Goal: Share content: Share content

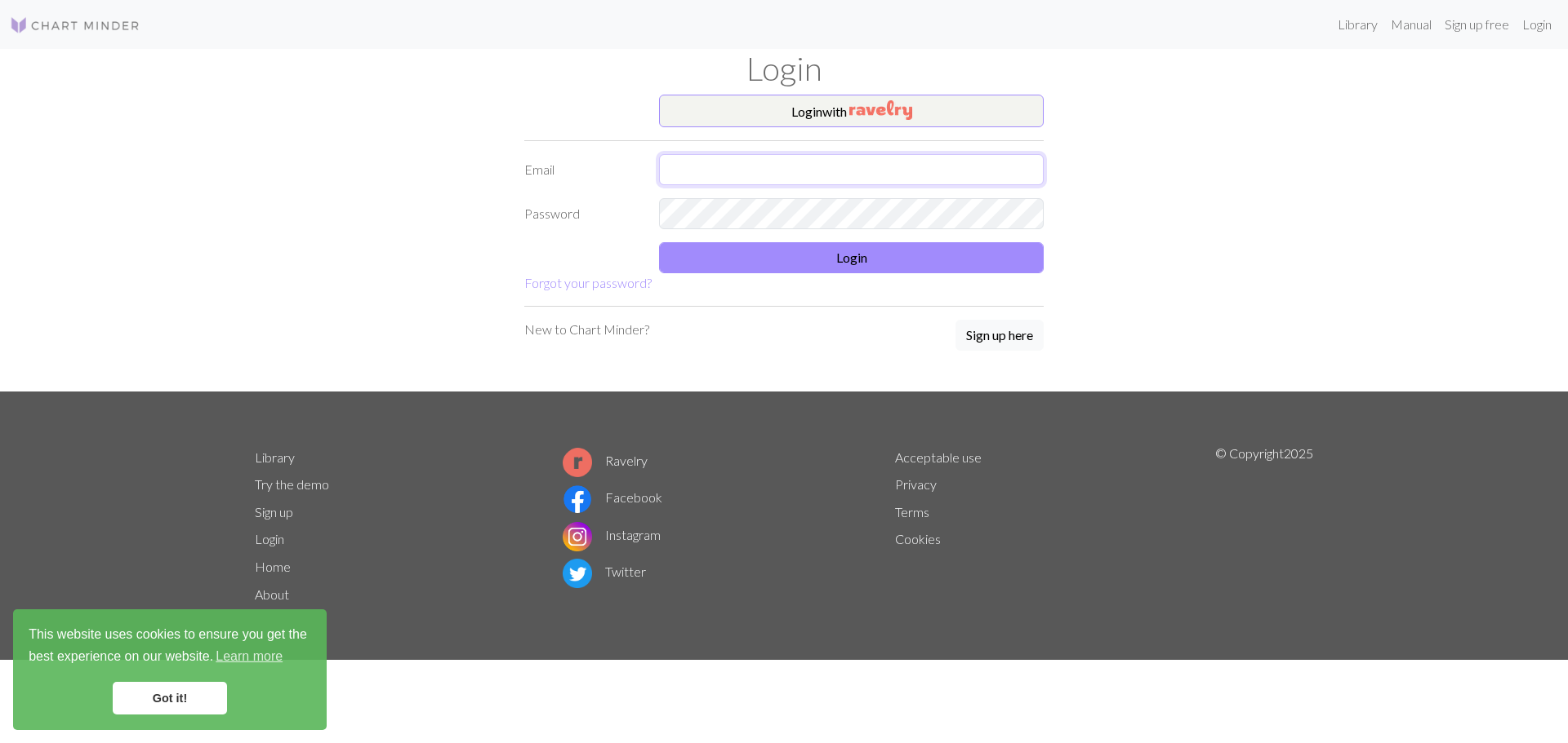
click at [767, 163] on input "text" at bounding box center [851, 169] width 385 height 31
click at [812, 111] on button "Login with" at bounding box center [851, 110] width 385 height 32
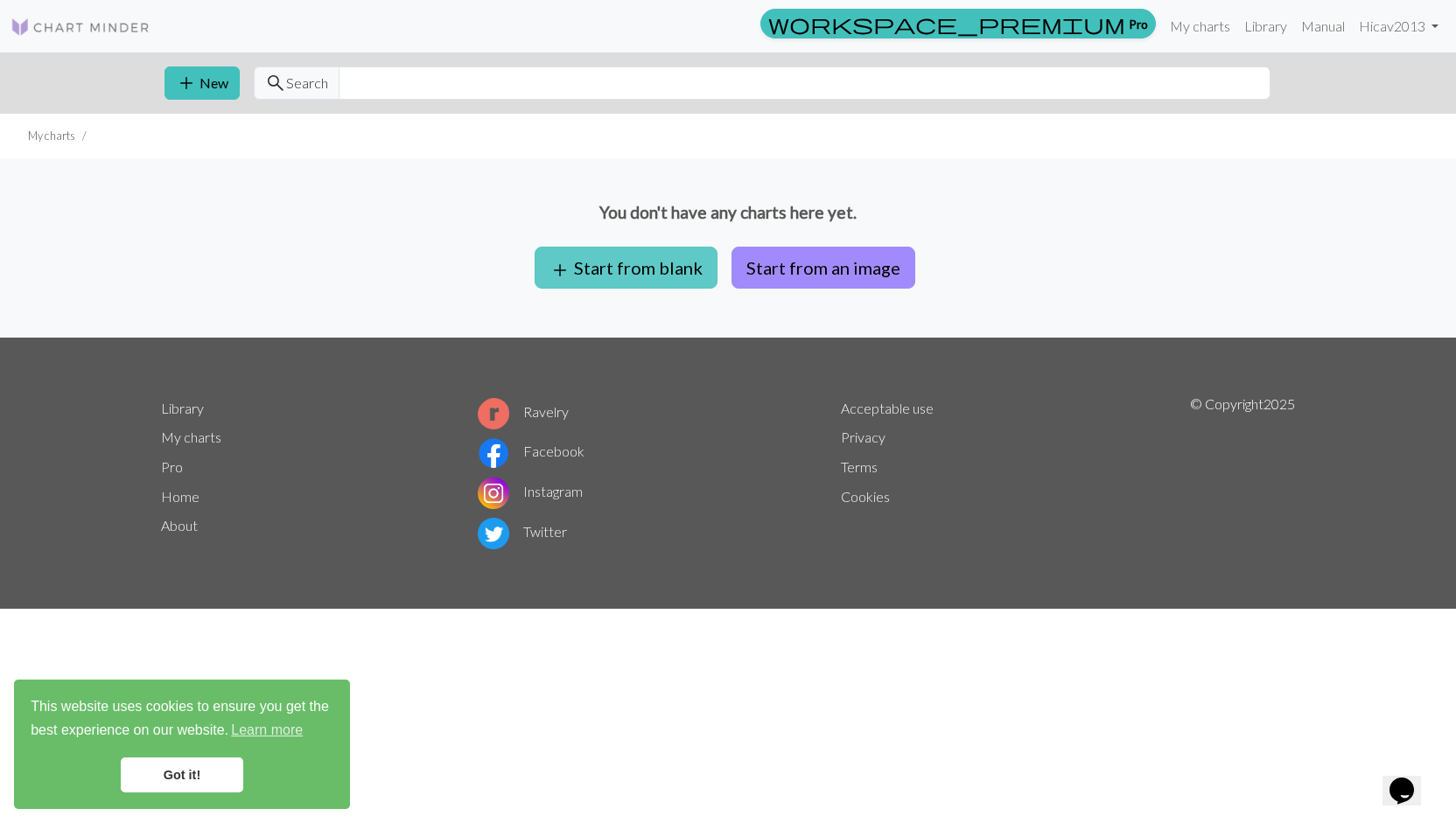
click at [646, 270] on button "add Start from blank" at bounding box center [626, 267] width 183 height 42
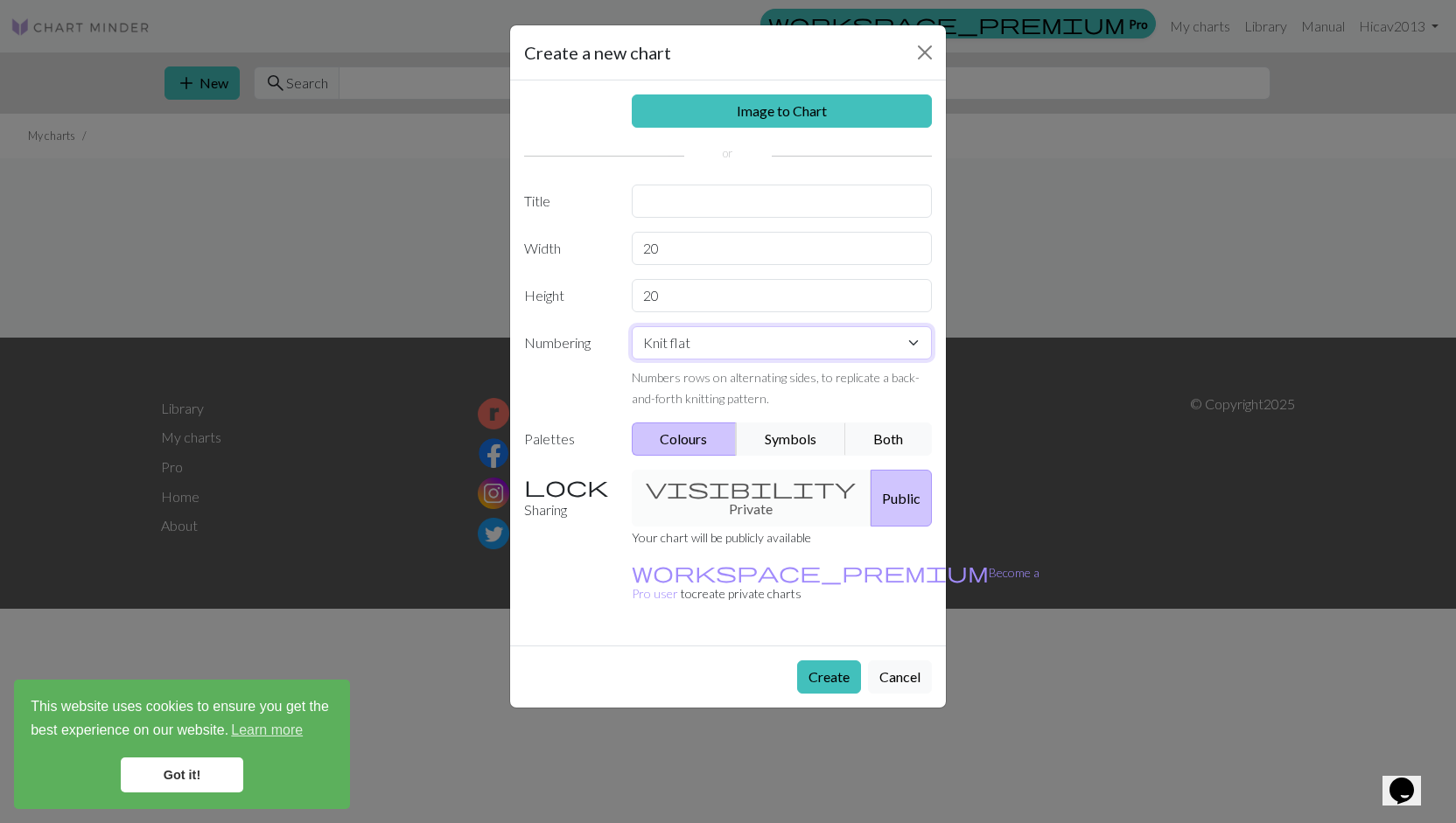
click at [910, 334] on select "Knit flat Knit in the round Lace knitting Cross stitch" at bounding box center [782, 342] width 301 height 33
click at [936, 55] on button "Close" at bounding box center [925, 52] width 28 height 28
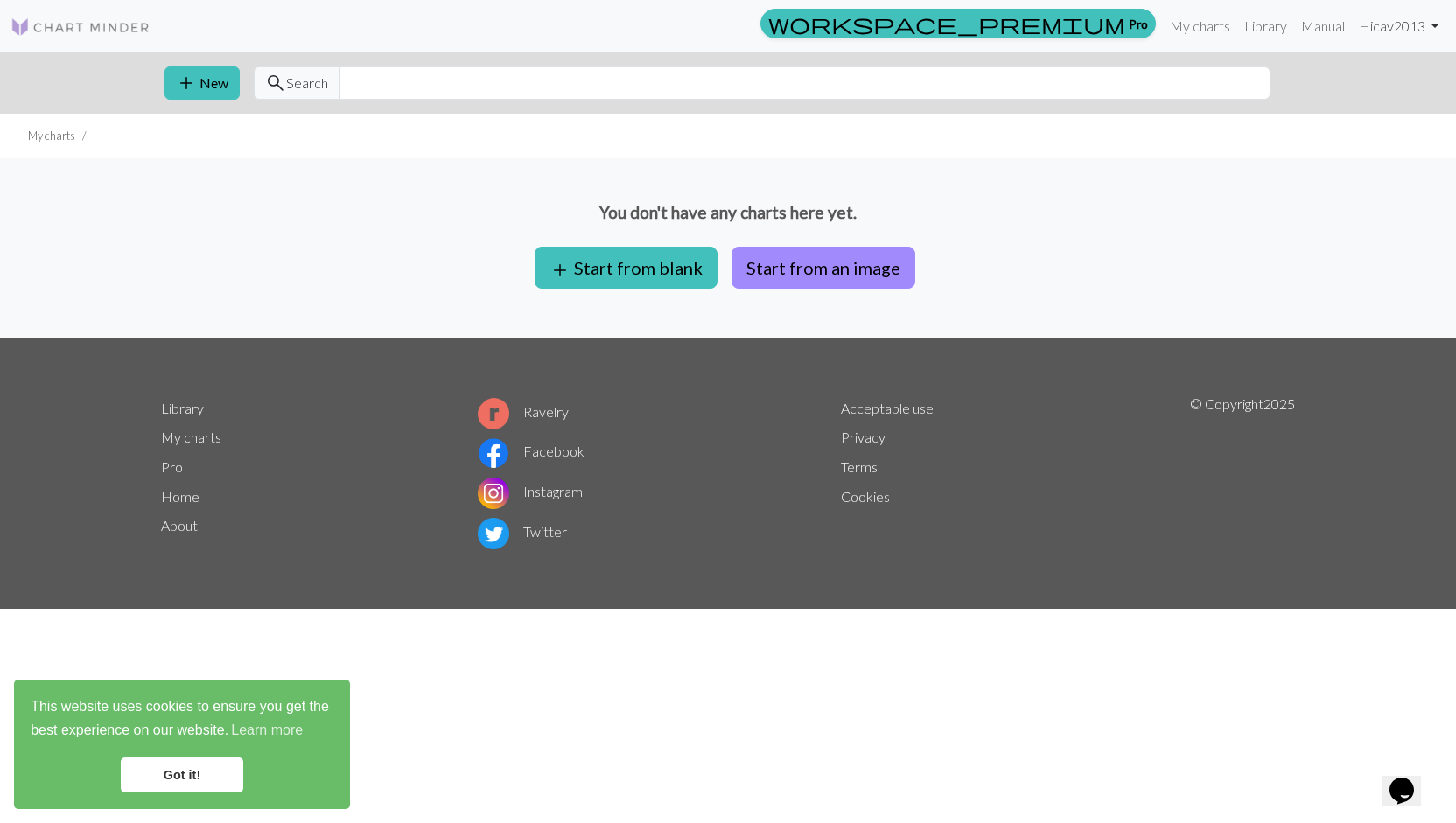
click at [1384, 31] on link "Hi cav2013" at bounding box center [1399, 26] width 94 height 35
click at [1274, 274] on div "You don't have any charts here yet. add Start from blank Start from an image" at bounding box center [728, 248] width 1456 height 179
click at [221, 792] on link "Got it!" at bounding box center [182, 774] width 122 height 35
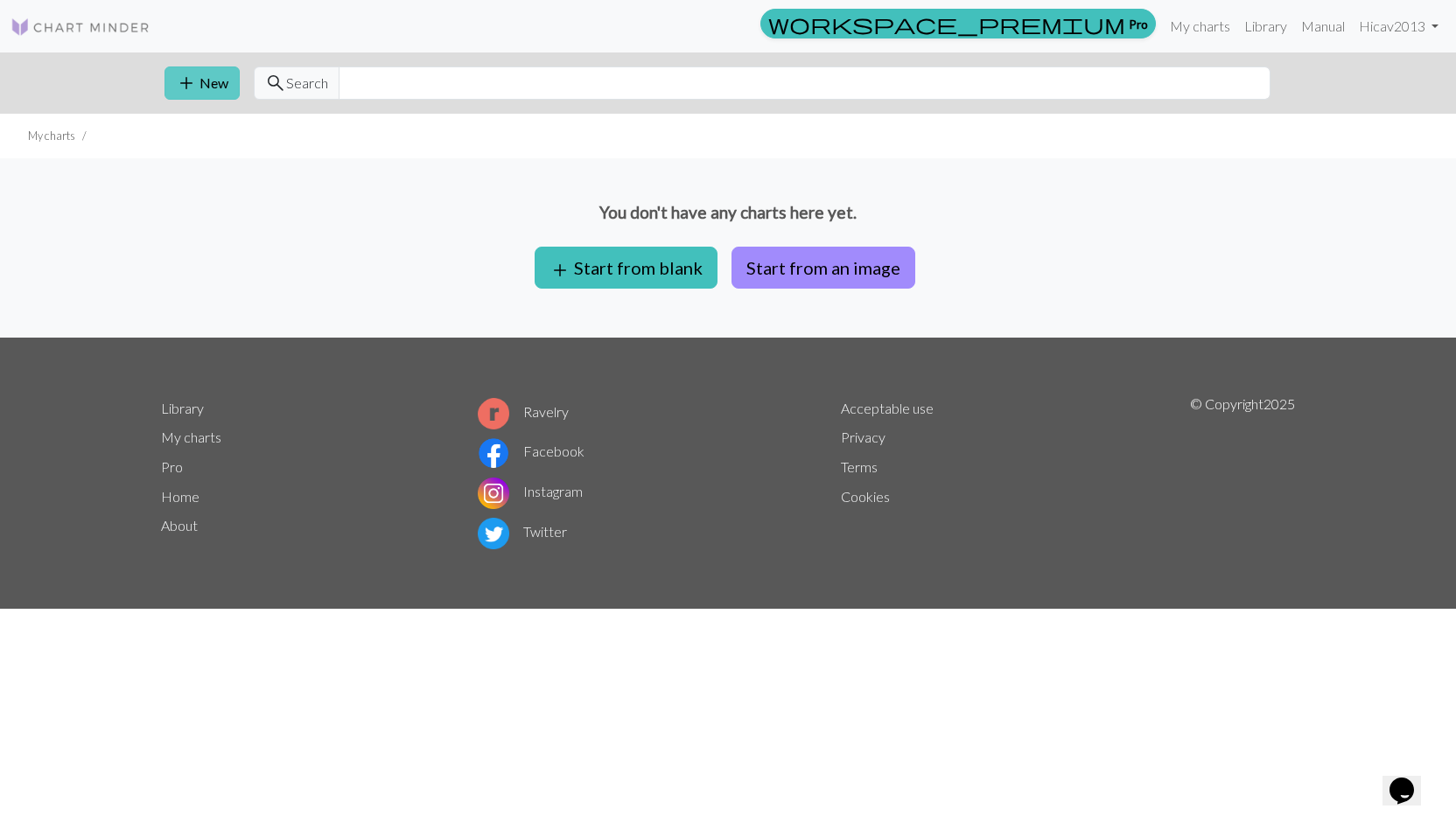
click at [194, 71] on span "add" at bounding box center [186, 83] width 21 height 25
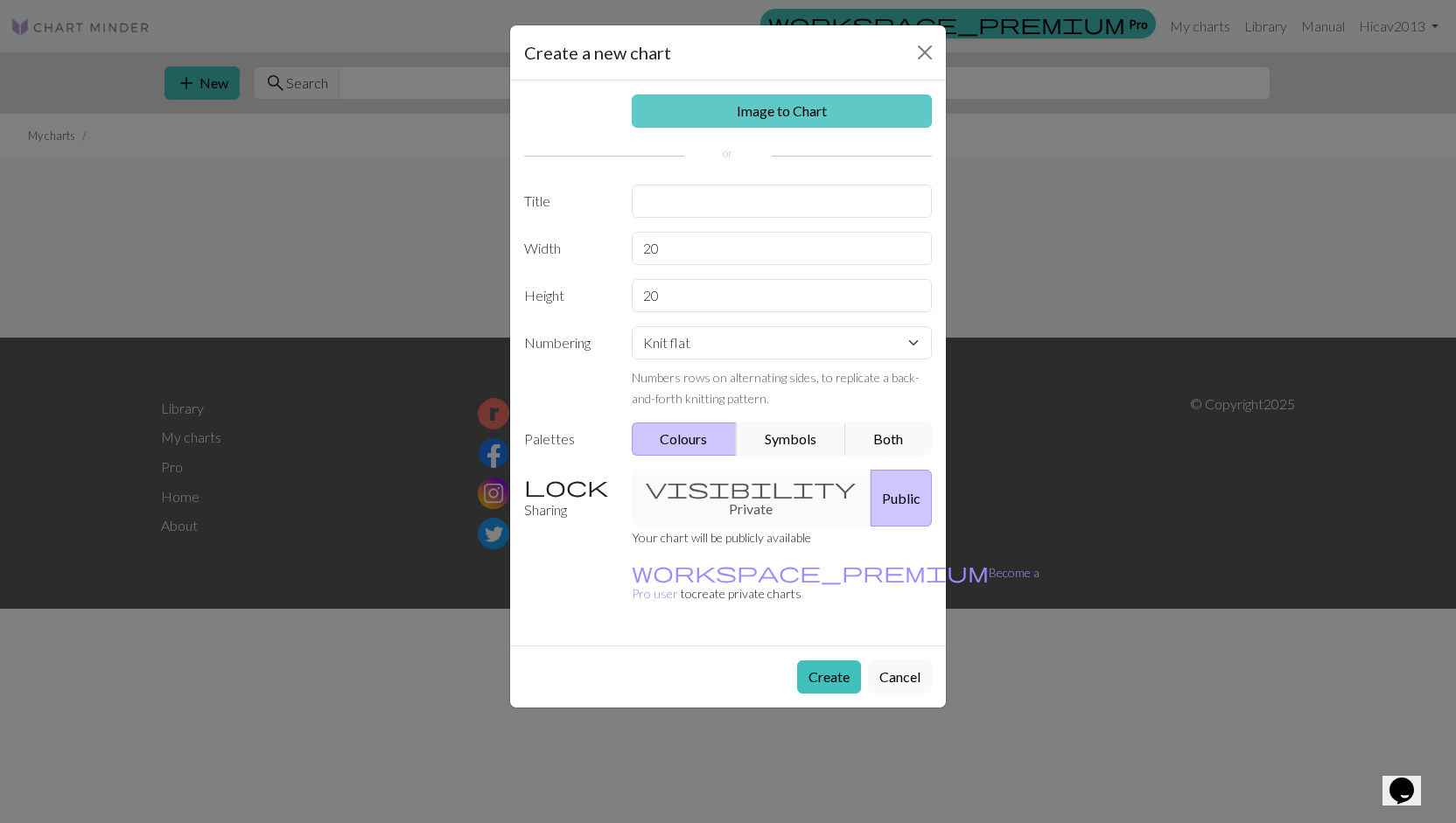
click at [682, 113] on link "Image to Chart" at bounding box center [782, 111] width 301 height 33
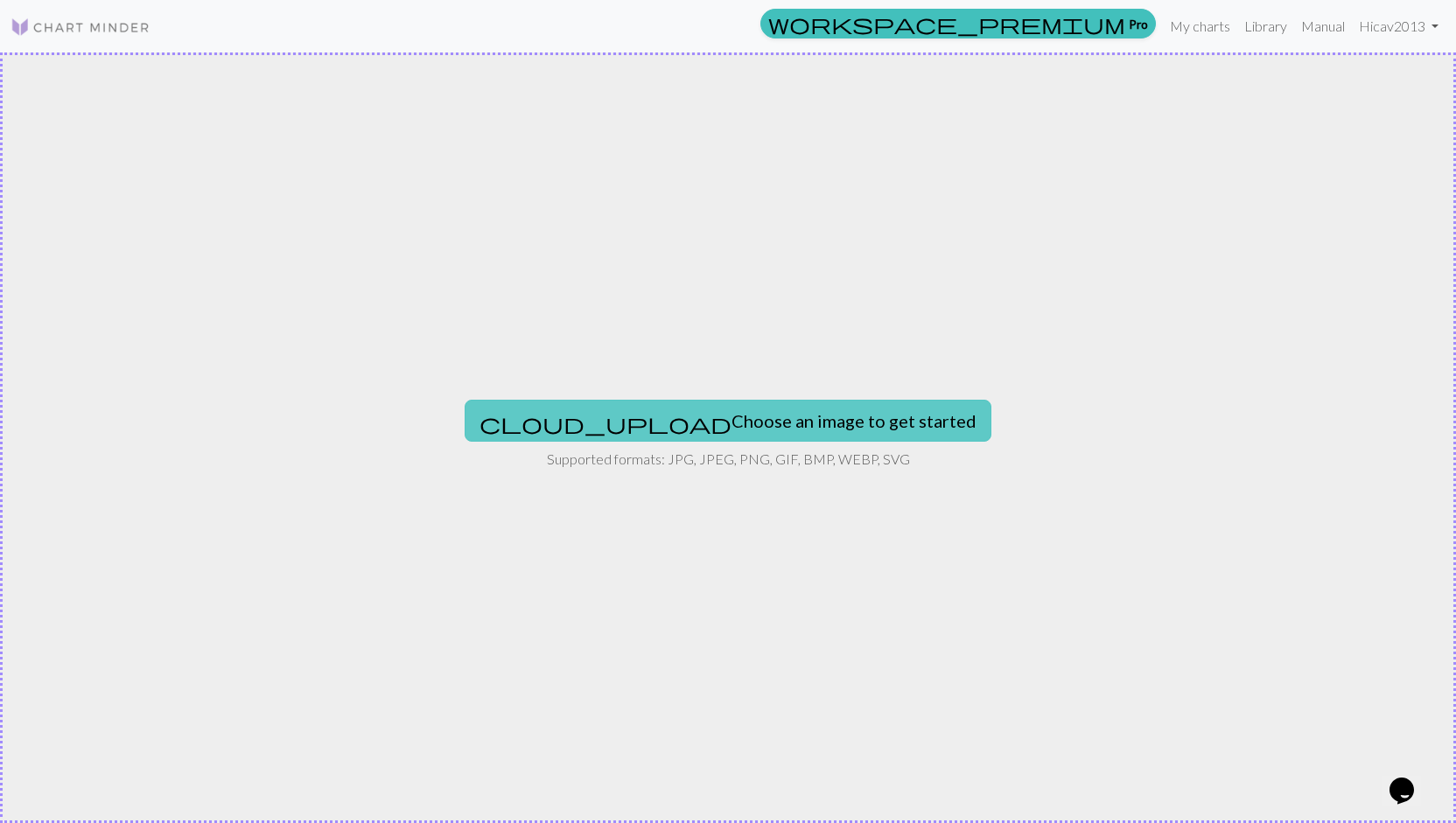
click at [721, 427] on button "cloud_upload Choose an image to get started" at bounding box center [728, 420] width 527 height 42
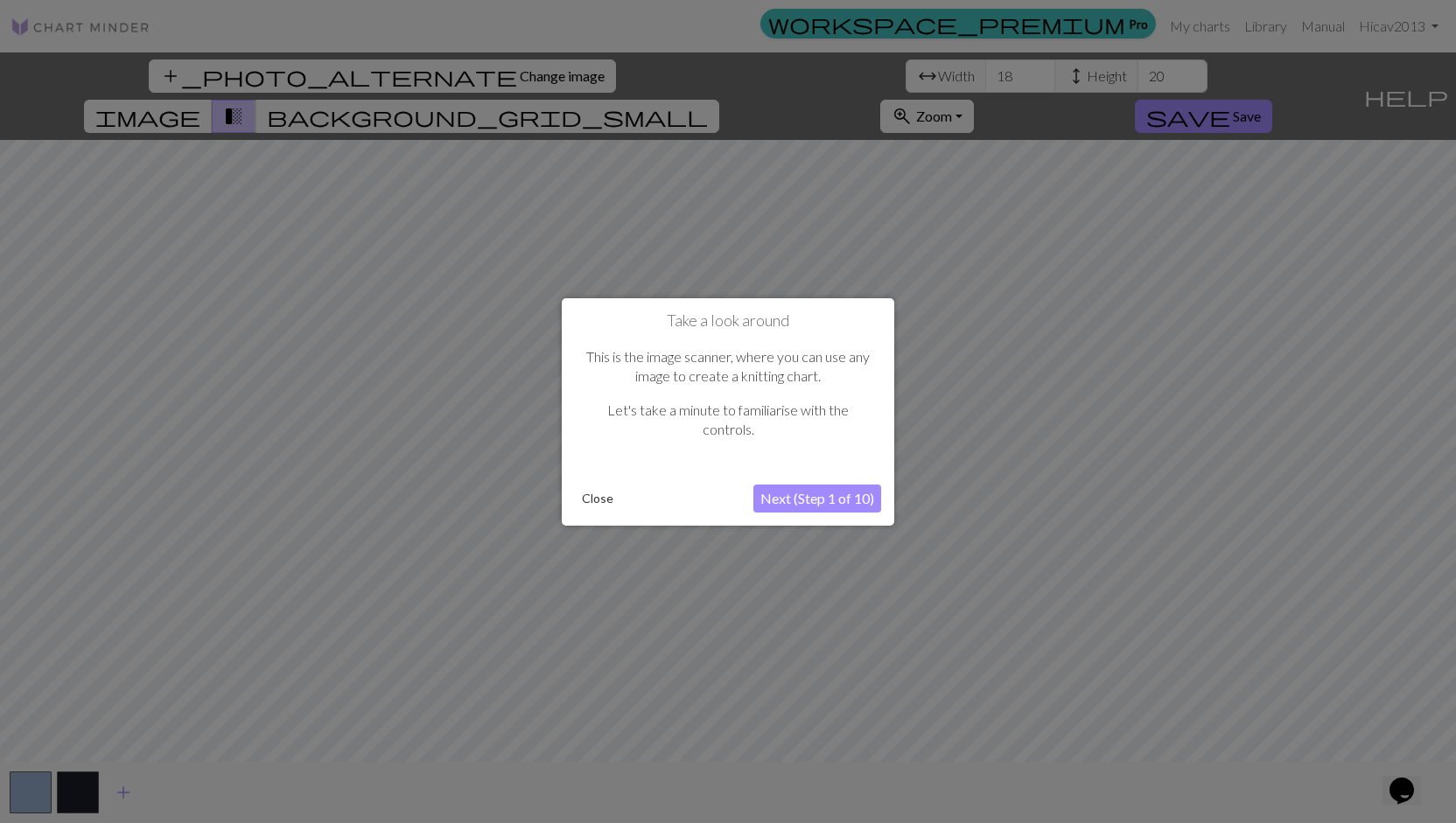
click at [601, 501] on button "Close" at bounding box center [597, 498] width 45 height 27
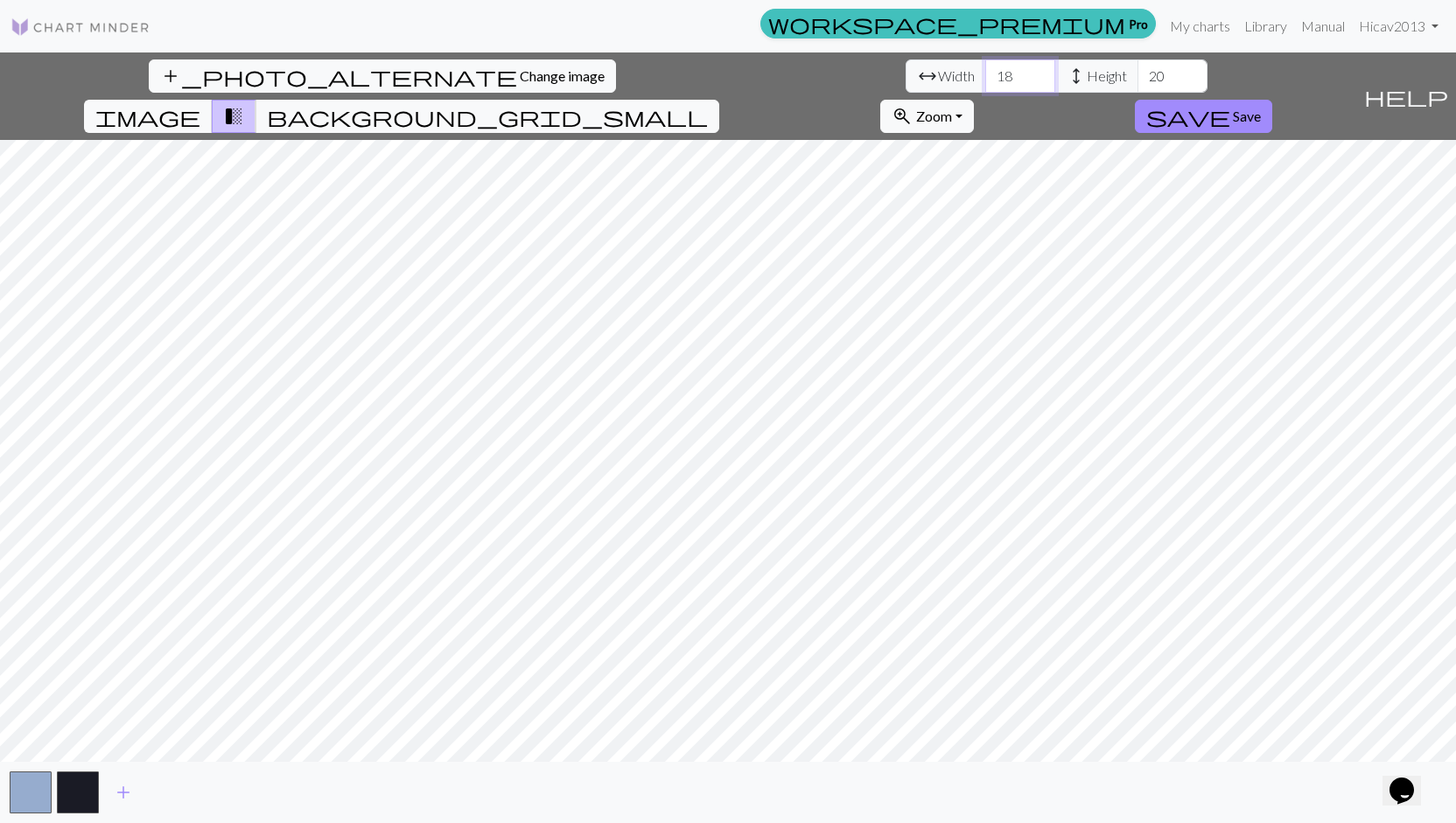
drag, startPoint x: 437, startPoint y: 75, endPoint x: 476, endPoint y: 80, distance: 39.3
click at [986, 80] on input "18" at bounding box center [1020, 75] width 70 height 33
type input "1"
type input "40"
click at [1137, 75] on input "20" at bounding box center [1172, 75] width 70 height 33
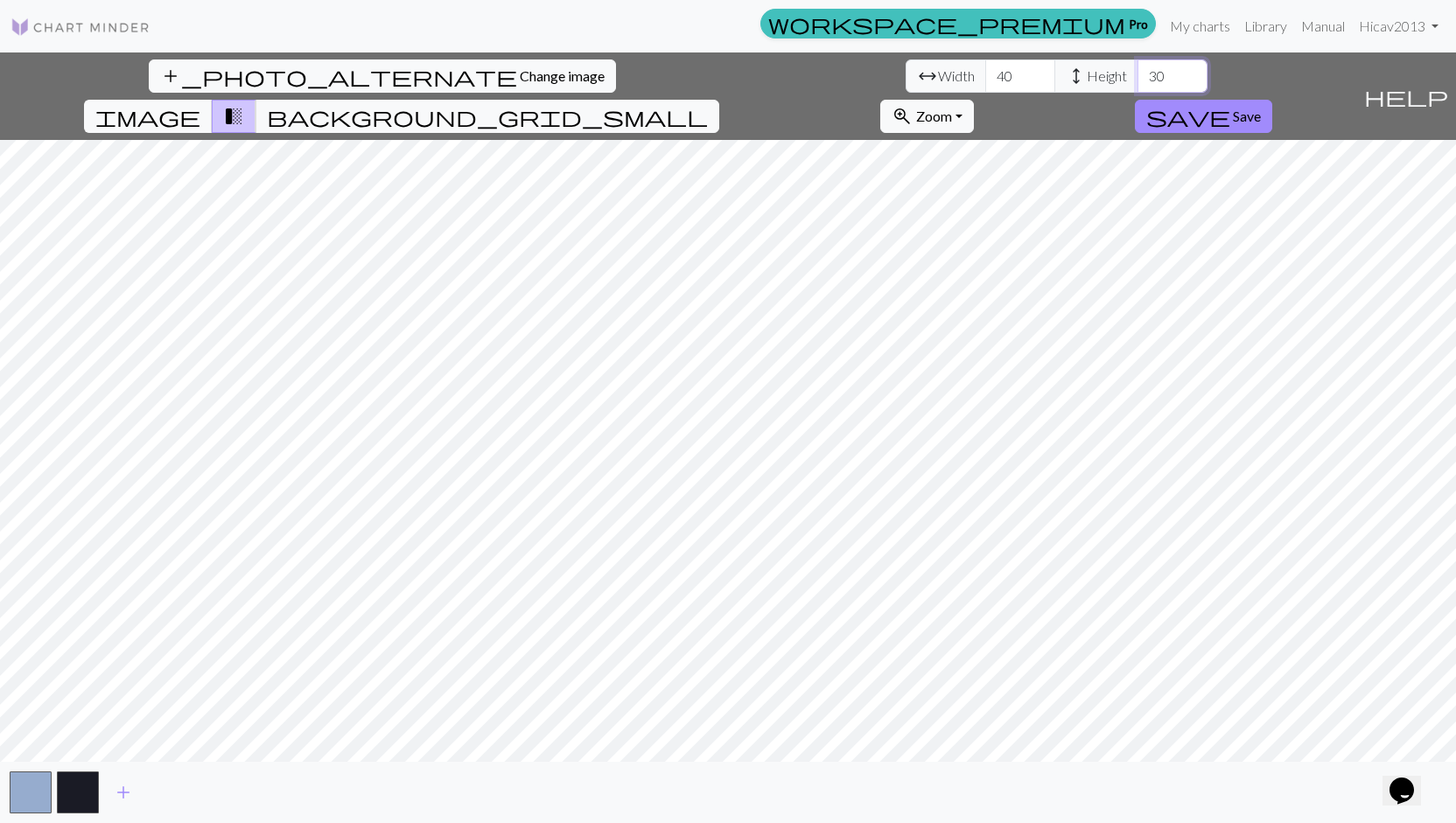
type input "30"
click at [48, 794] on button "button" at bounding box center [30, 792] width 42 height 42
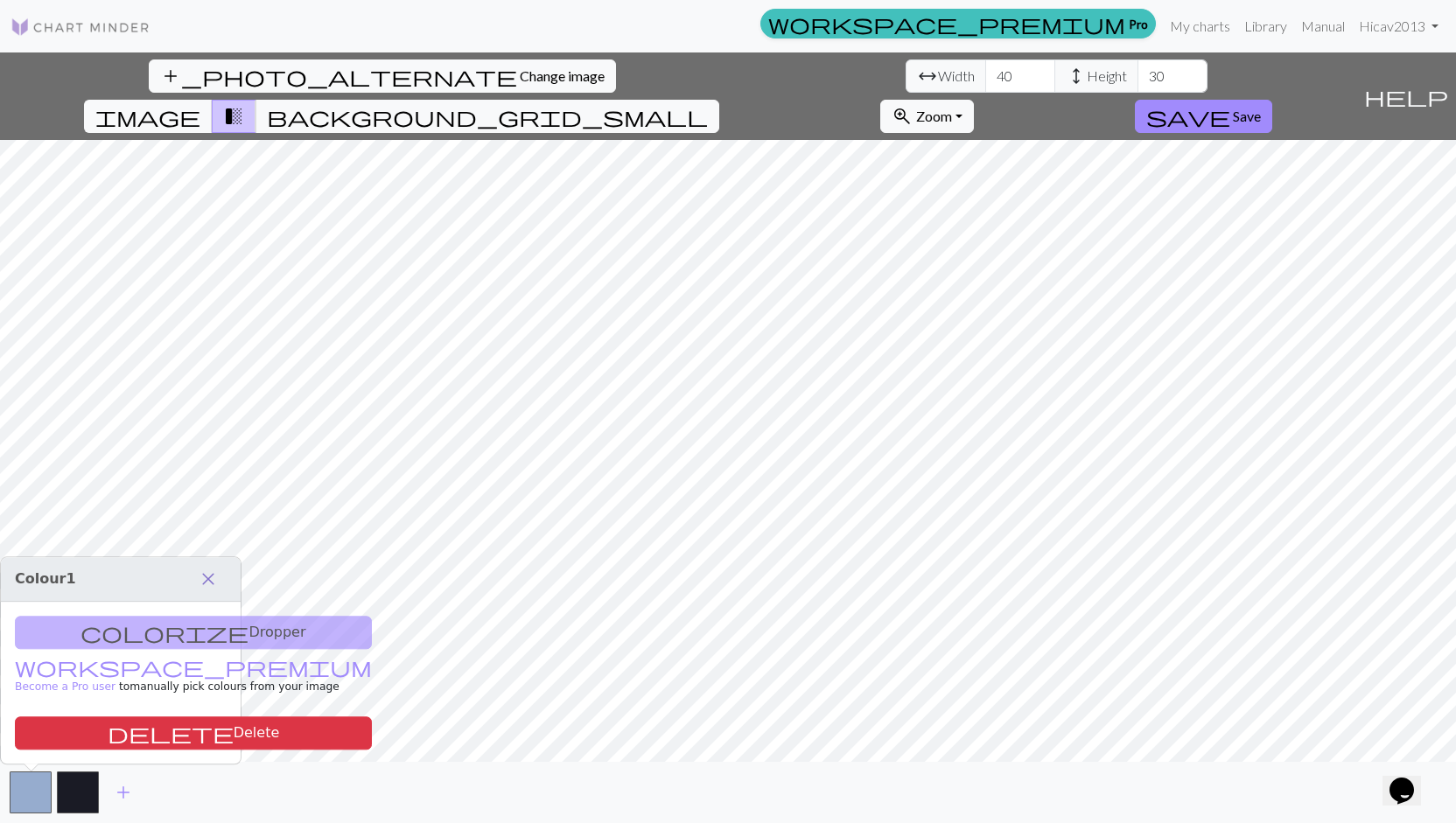
click at [213, 589] on span "close" at bounding box center [209, 579] width 21 height 25
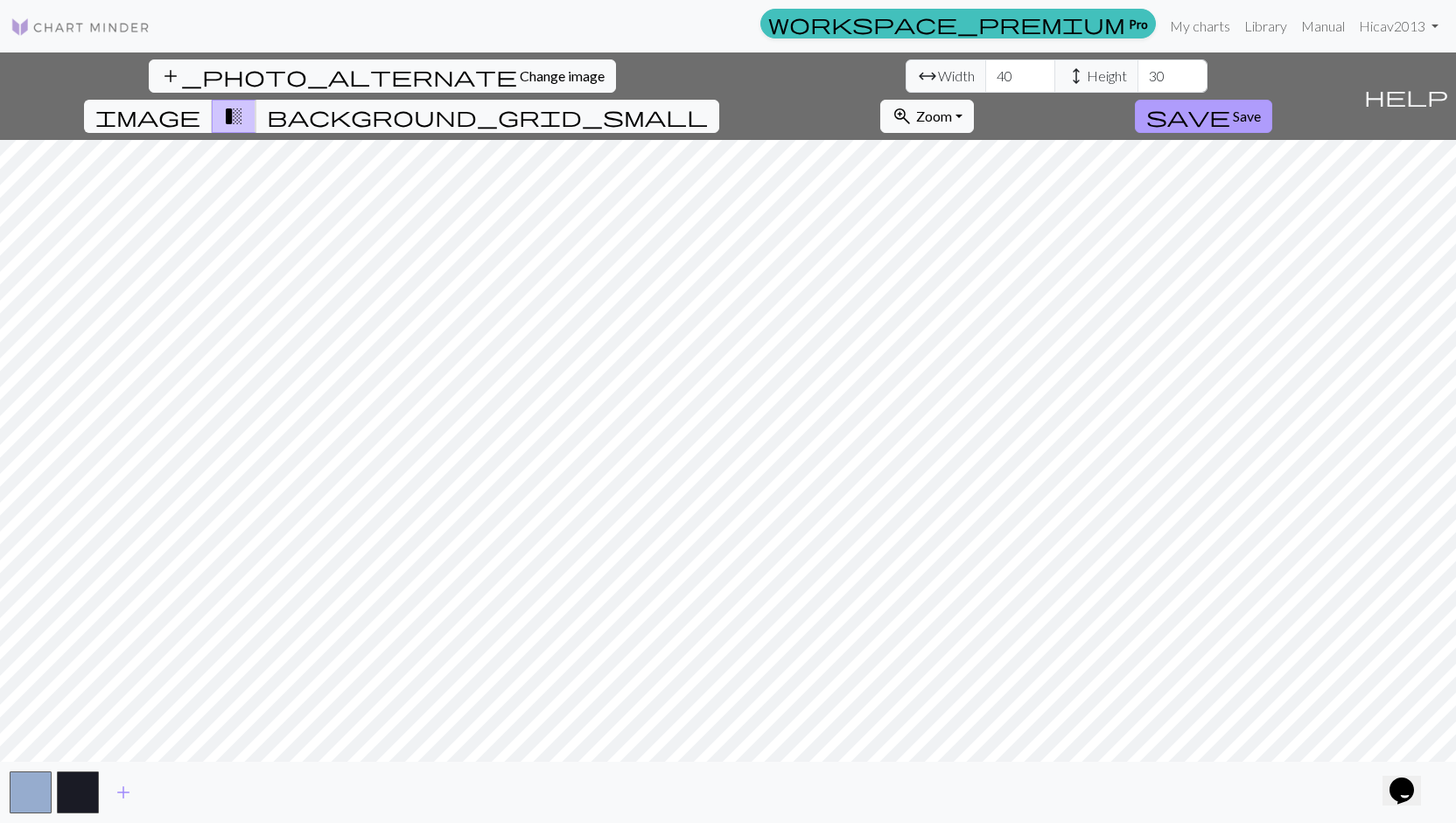
click at [1261, 107] on span "Save" at bounding box center [1247, 115] width 28 height 17
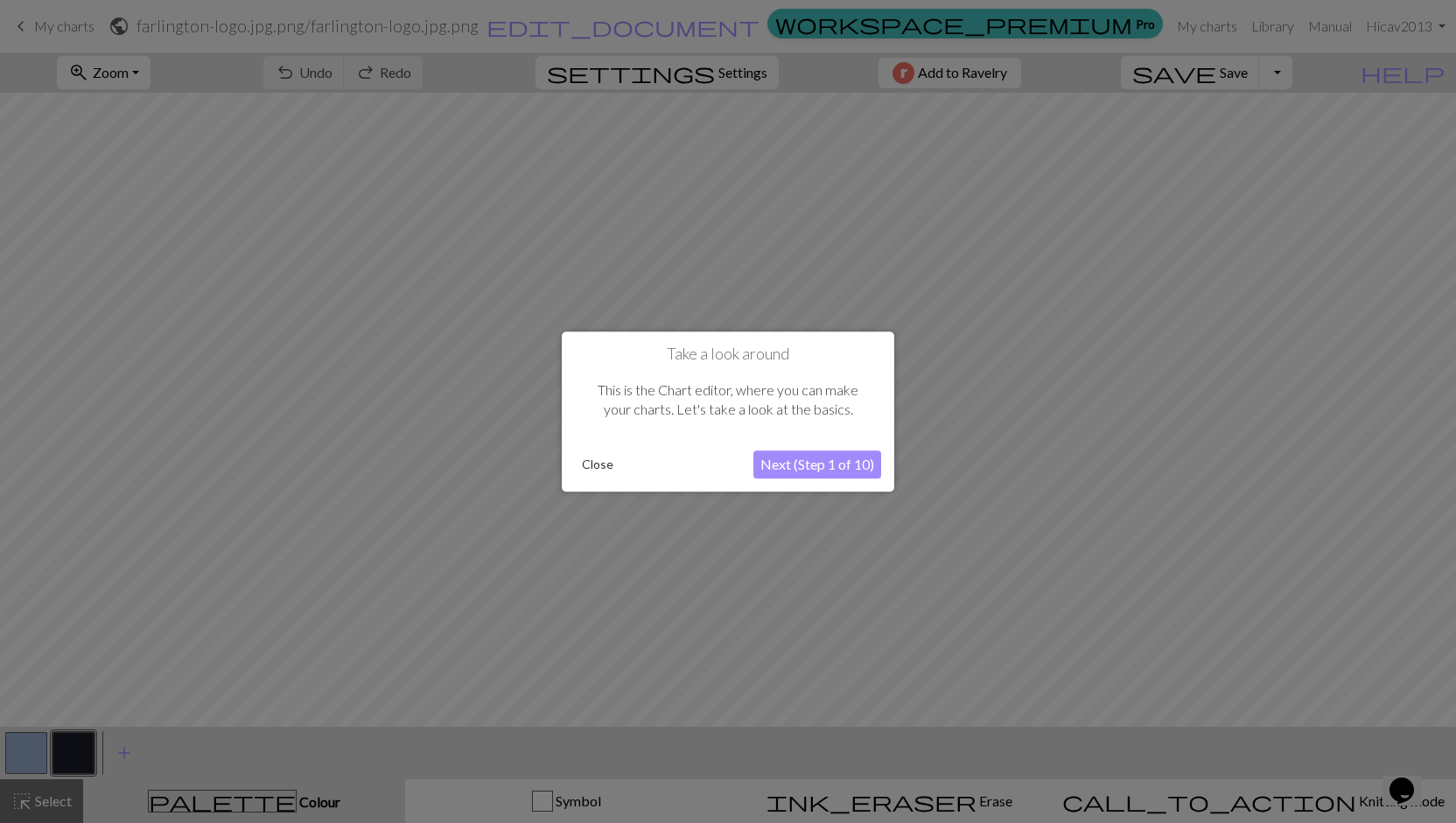
click at [595, 463] on button "Close" at bounding box center [597, 465] width 45 height 27
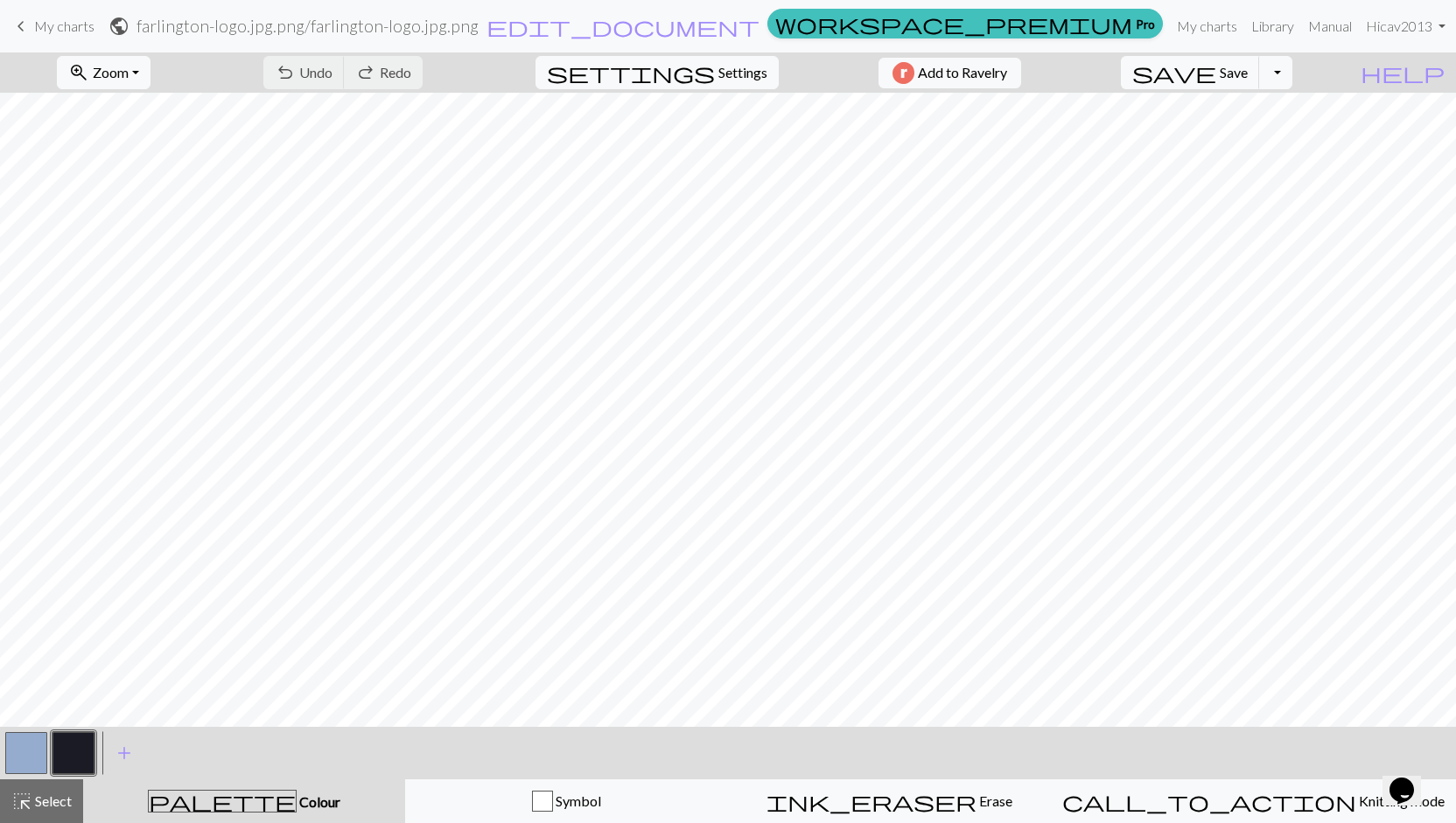
click at [18, 762] on button "button" at bounding box center [26, 753] width 42 height 42
click at [28, 764] on button "button" at bounding box center [26, 753] width 42 height 42
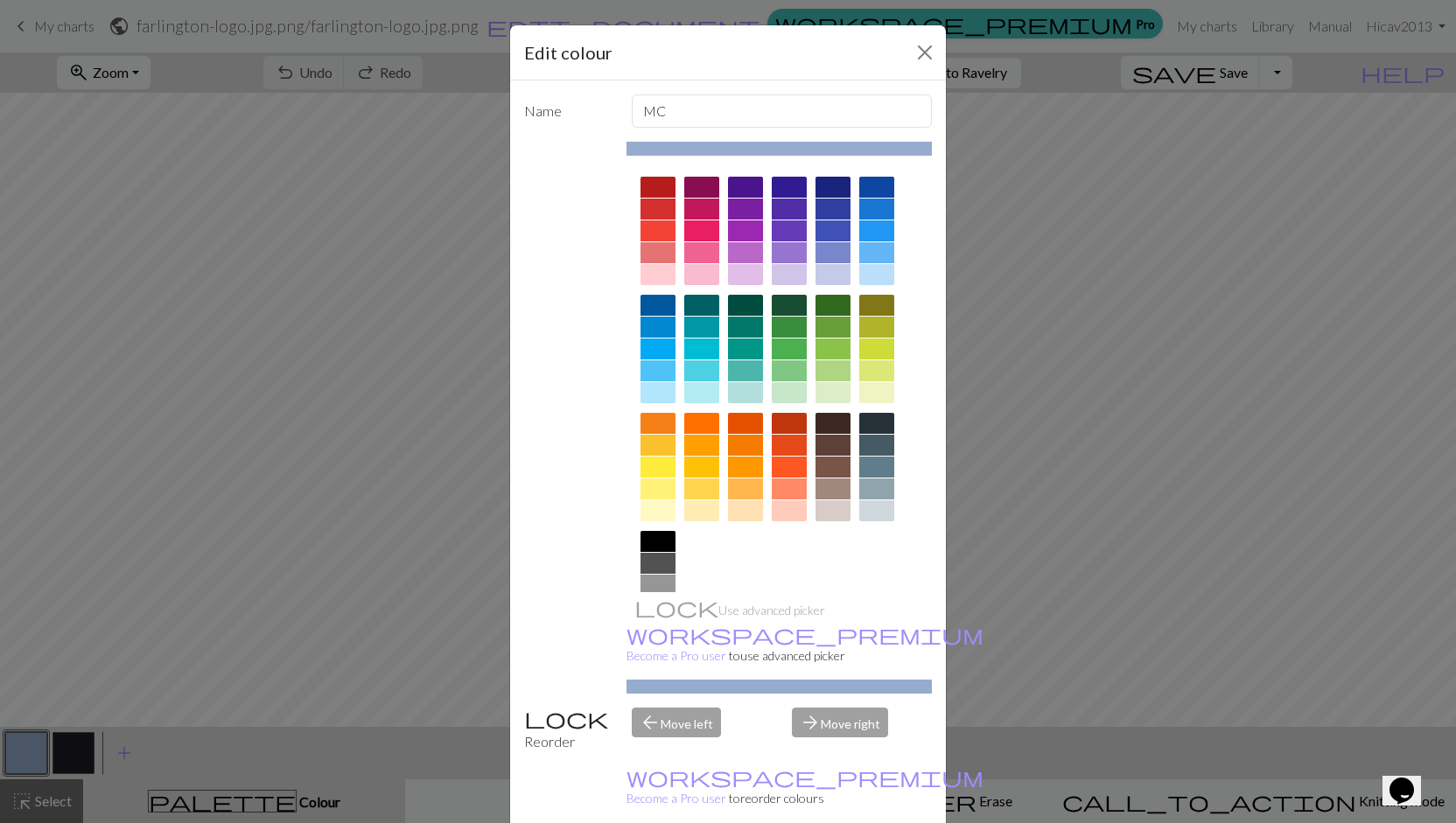
click at [867, 272] on div at bounding box center [877, 275] width 35 height 21
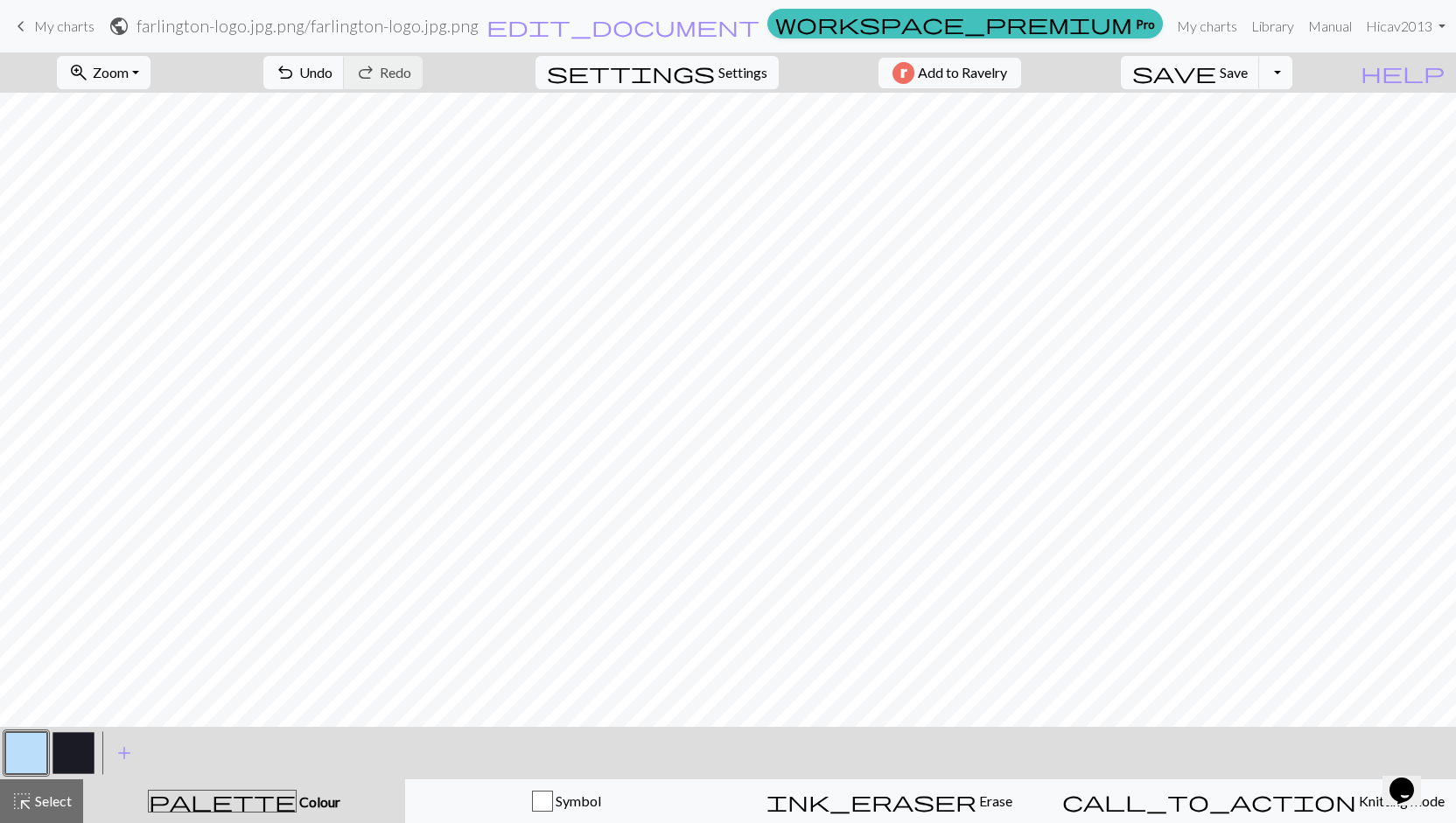
click at [62, 751] on button "button" at bounding box center [73, 753] width 42 height 42
click at [82, 749] on button "button" at bounding box center [73, 753] width 42 height 42
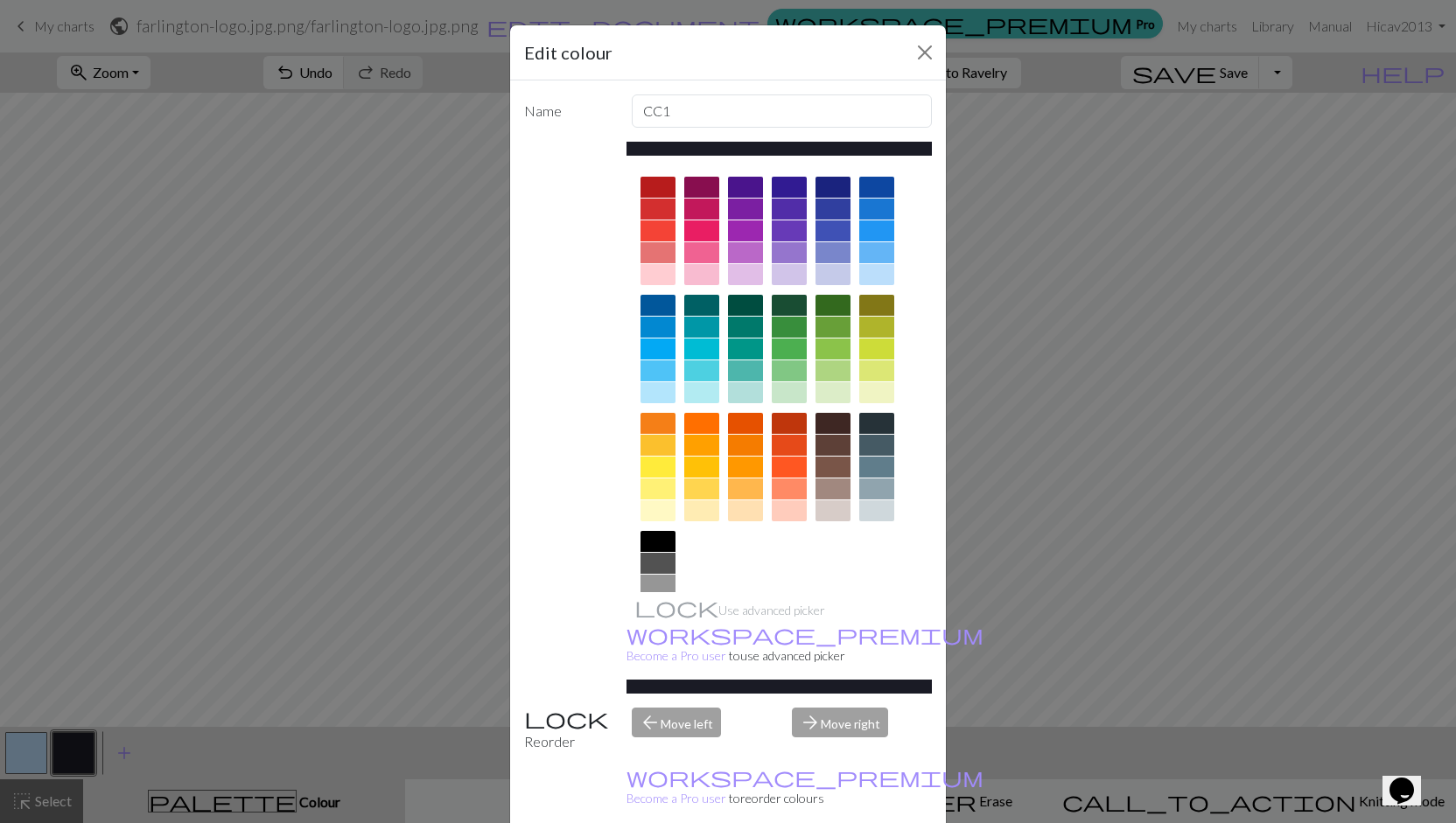
click at [831, 193] on div at bounding box center [832, 187] width 35 height 21
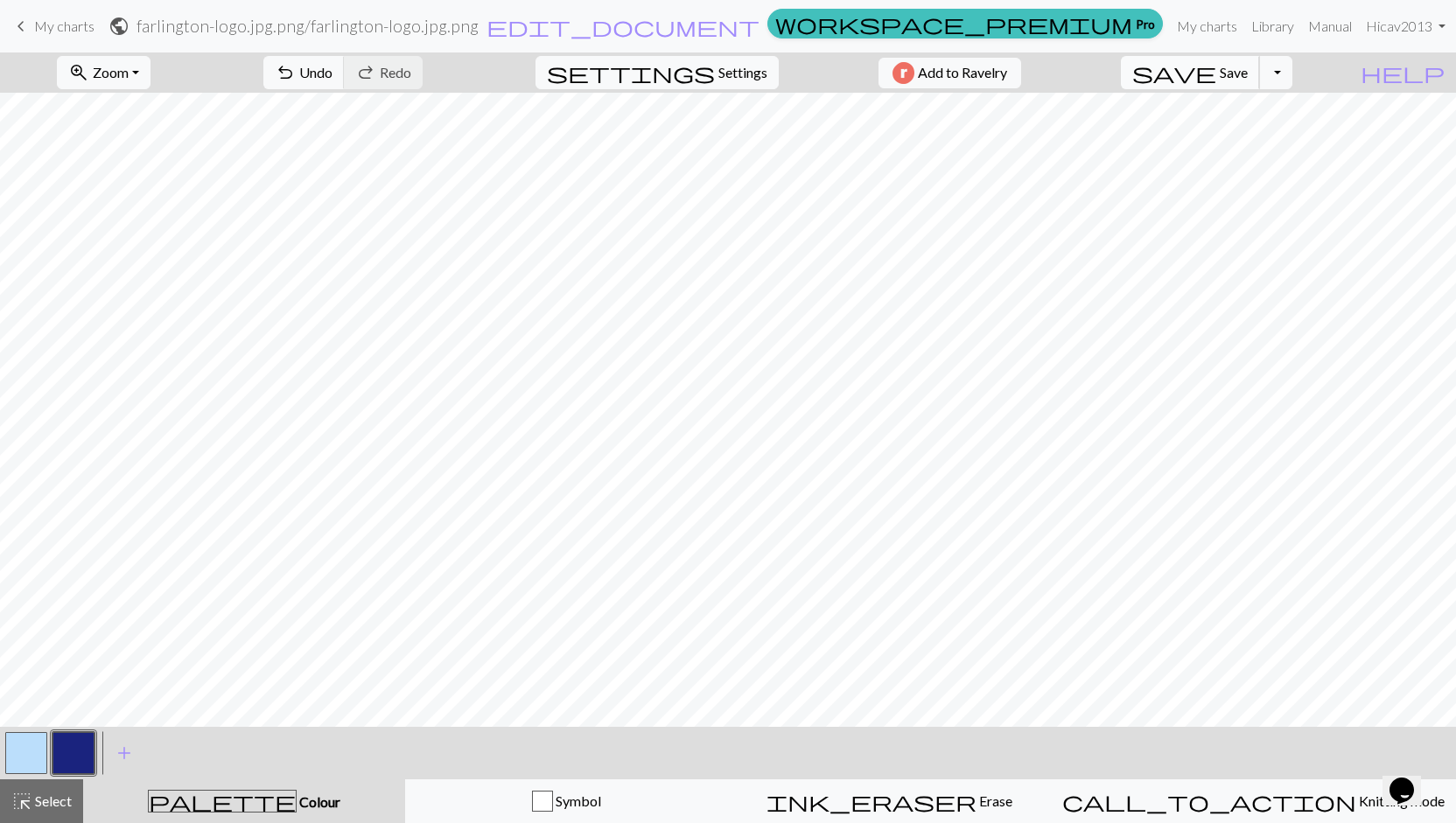
click at [1247, 66] on span "Save" at bounding box center [1234, 72] width 28 height 17
click at [982, 71] on span "Add to Ravelry" at bounding box center [963, 73] width 90 height 22
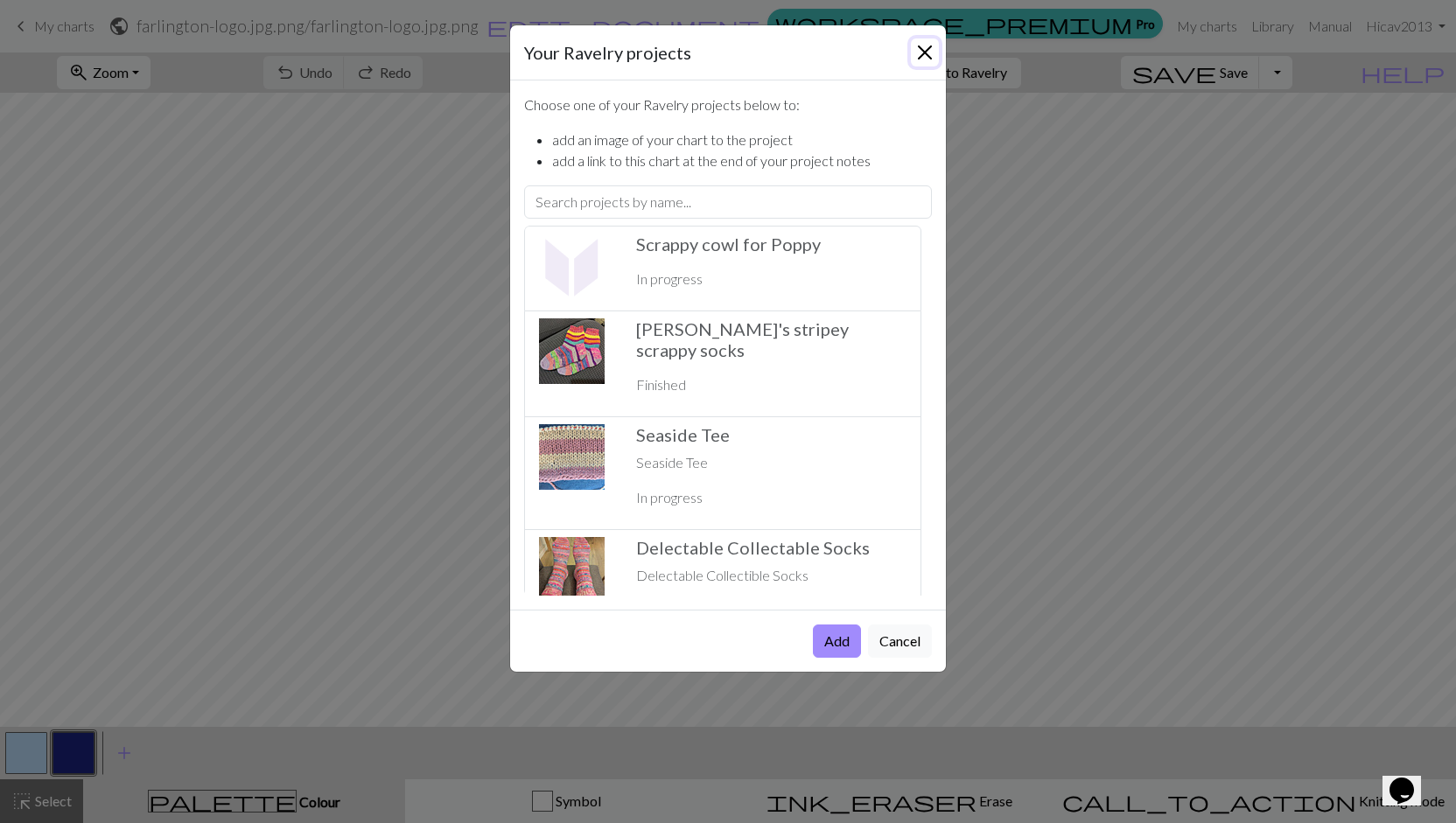
click at [916, 50] on button "Close" at bounding box center [925, 52] width 28 height 28
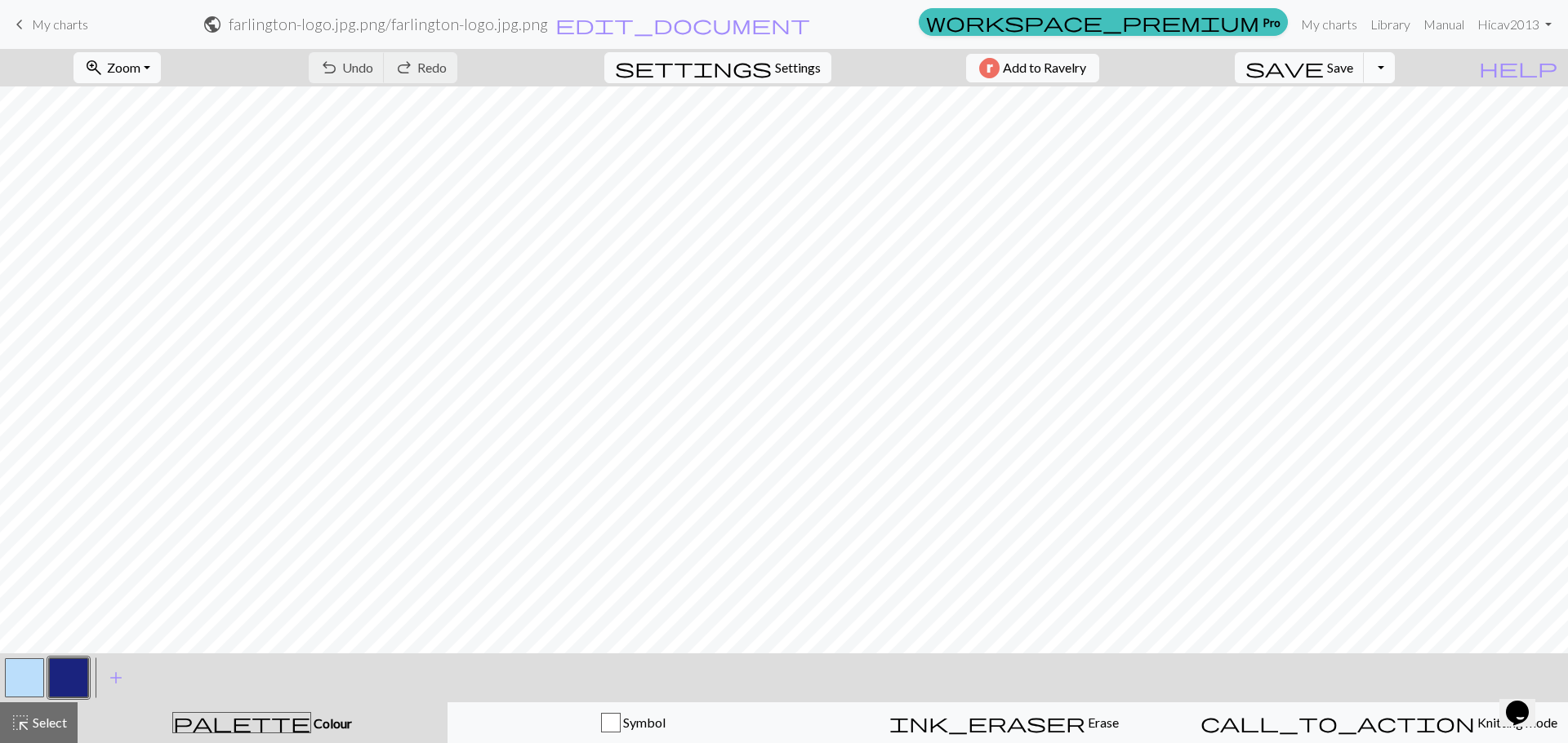
click at [1395, 70] on button "Toggle Dropdown" at bounding box center [1378, 67] width 31 height 31
click at [1086, 74] on span "Add to Ravelry" at bounding box center [1044, 68] width 84 height 21
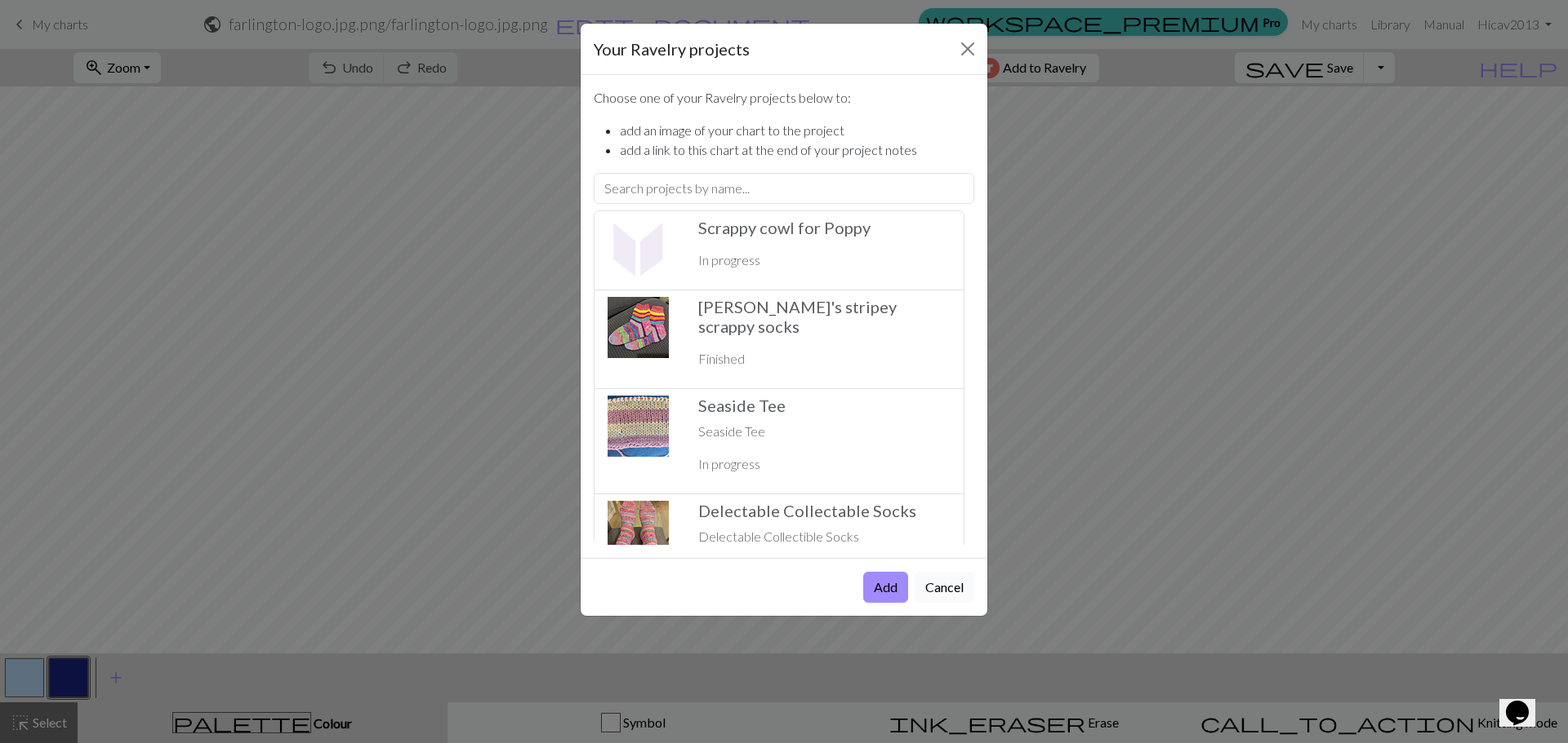
click at [931, 578] on button "Cancel" at bounding box center [945, 587] width 60 height 31
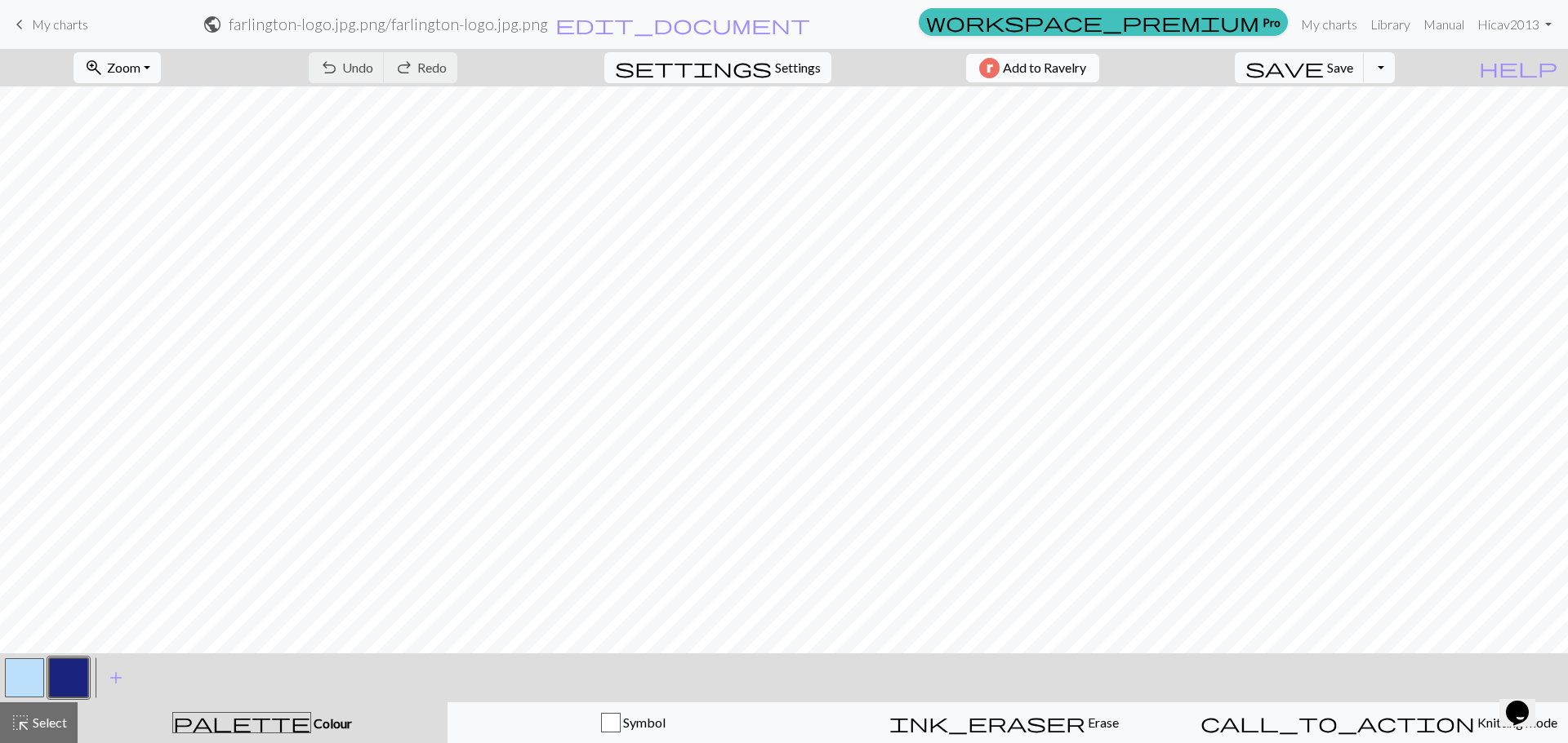
click at [1074, 63] on span "Add to Ravelry" at bounding box center [1044, 68] width 84 height 21
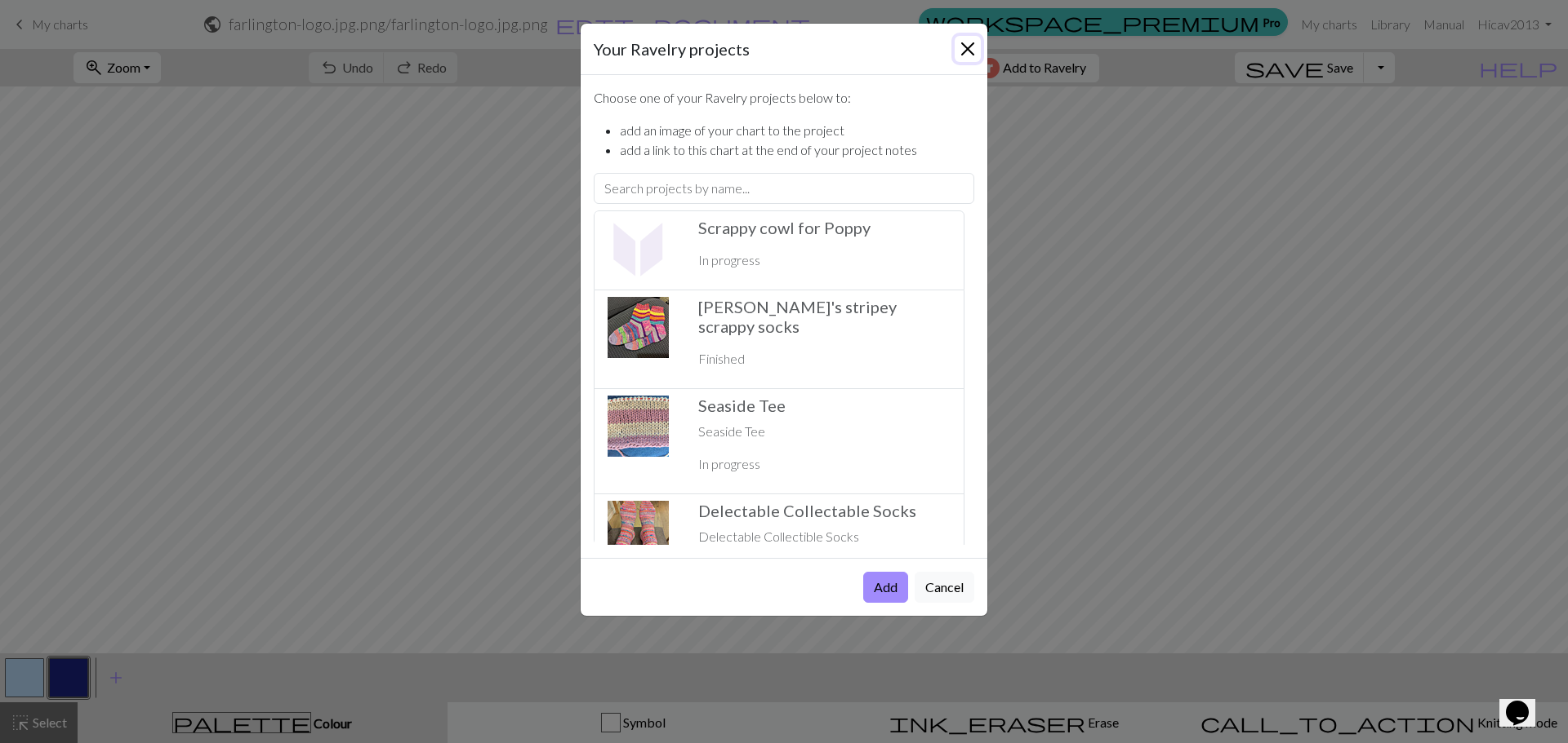
click at [969, 49] on button "Close" at bounding box center [968, 49] width 26 height 26
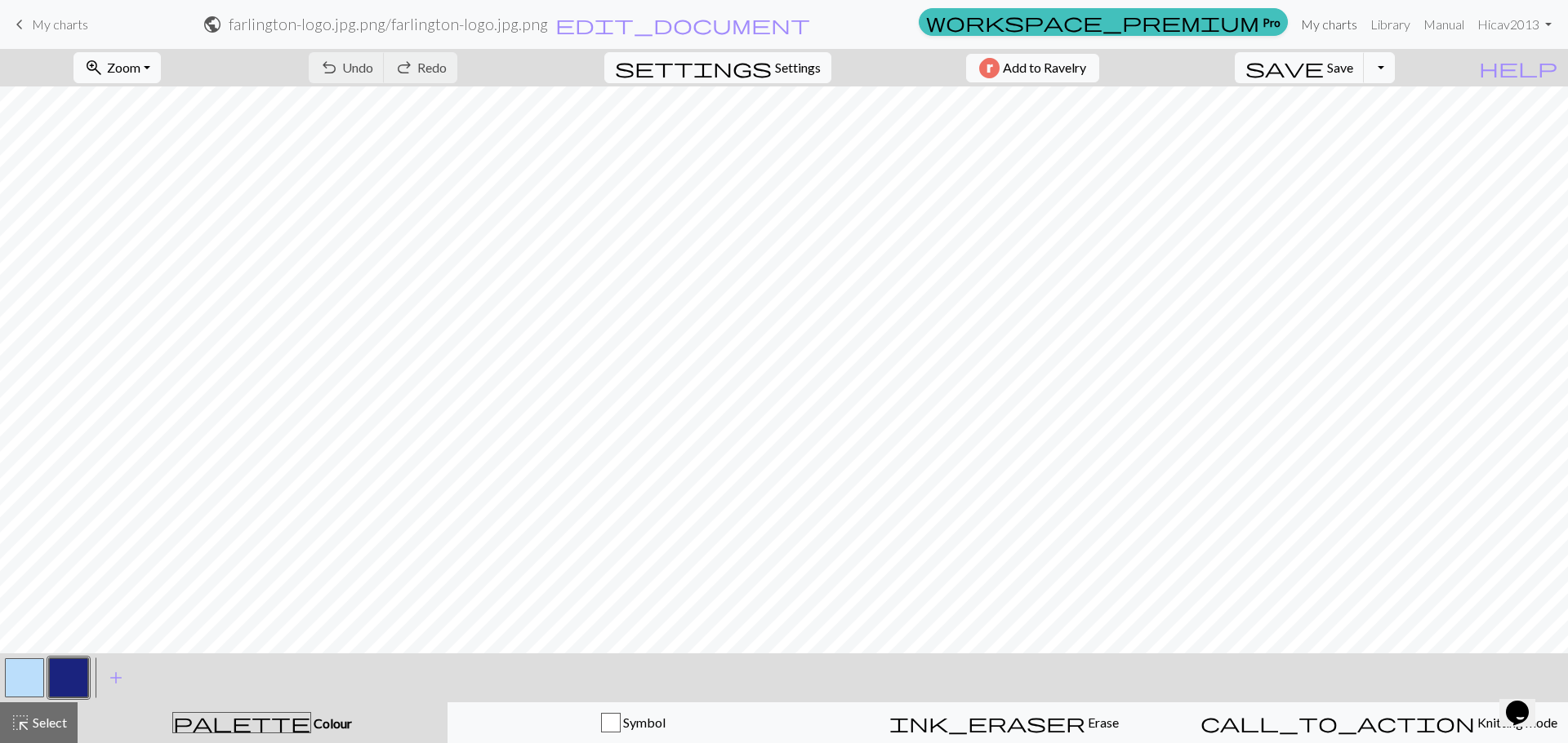
click at [1349, 23] on link "My charts" at bounding box center [1329, 24] width 70 height 32
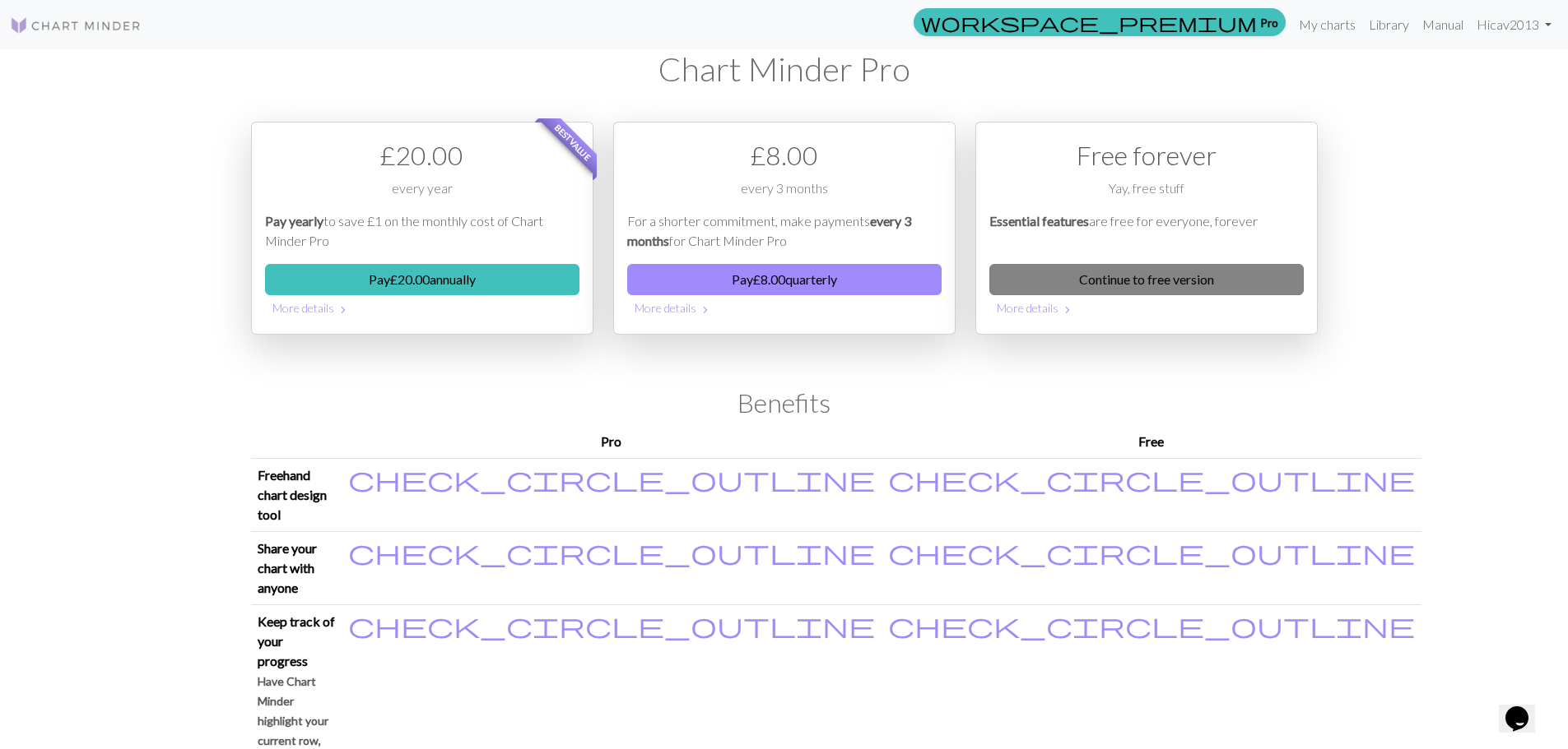
click at [1187, 286] on link "Continue to free version" at bounding box center [1146, 279] width 315 height 31
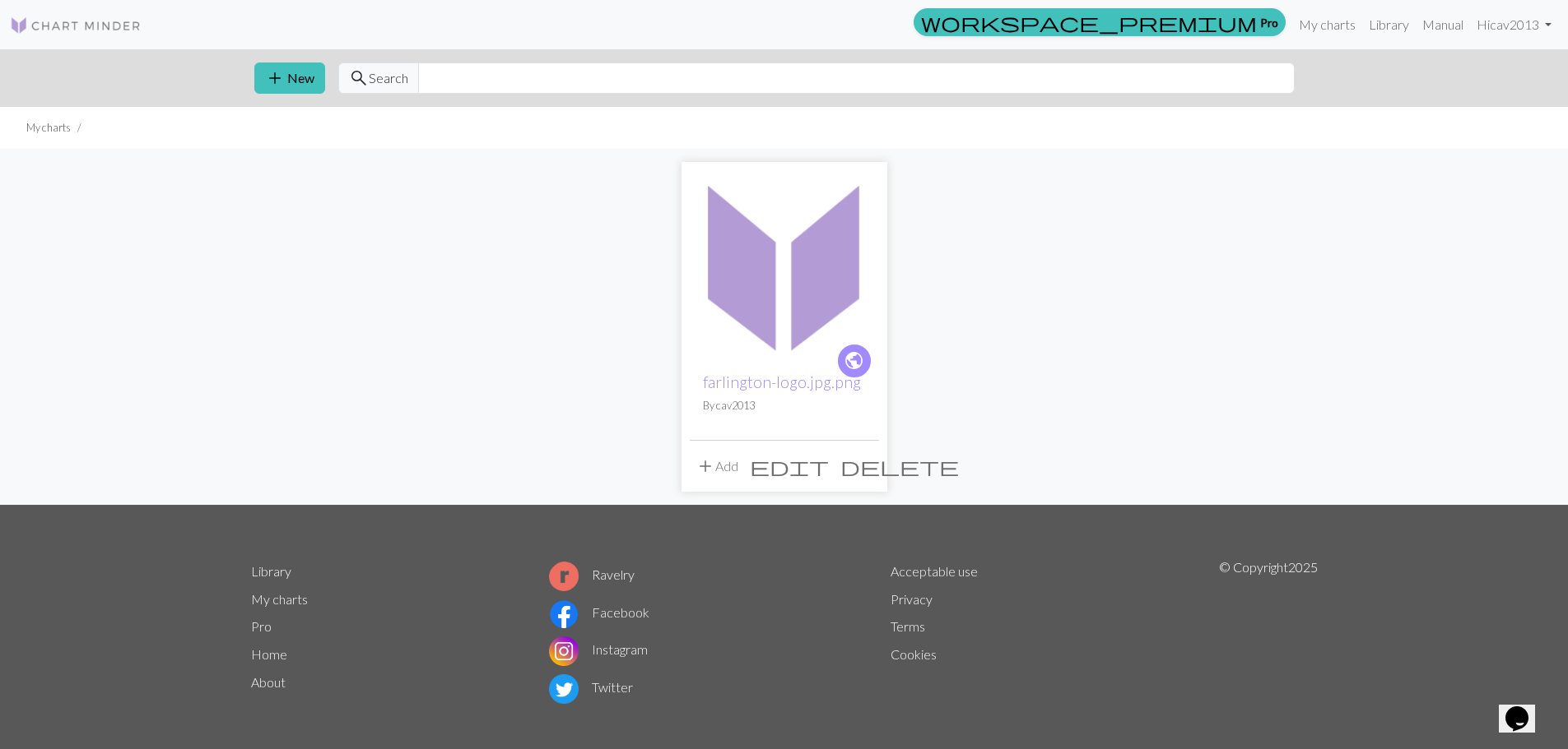
click at [829, 463] on span "edit" at bounding box center [789, 466] width 79 height 23
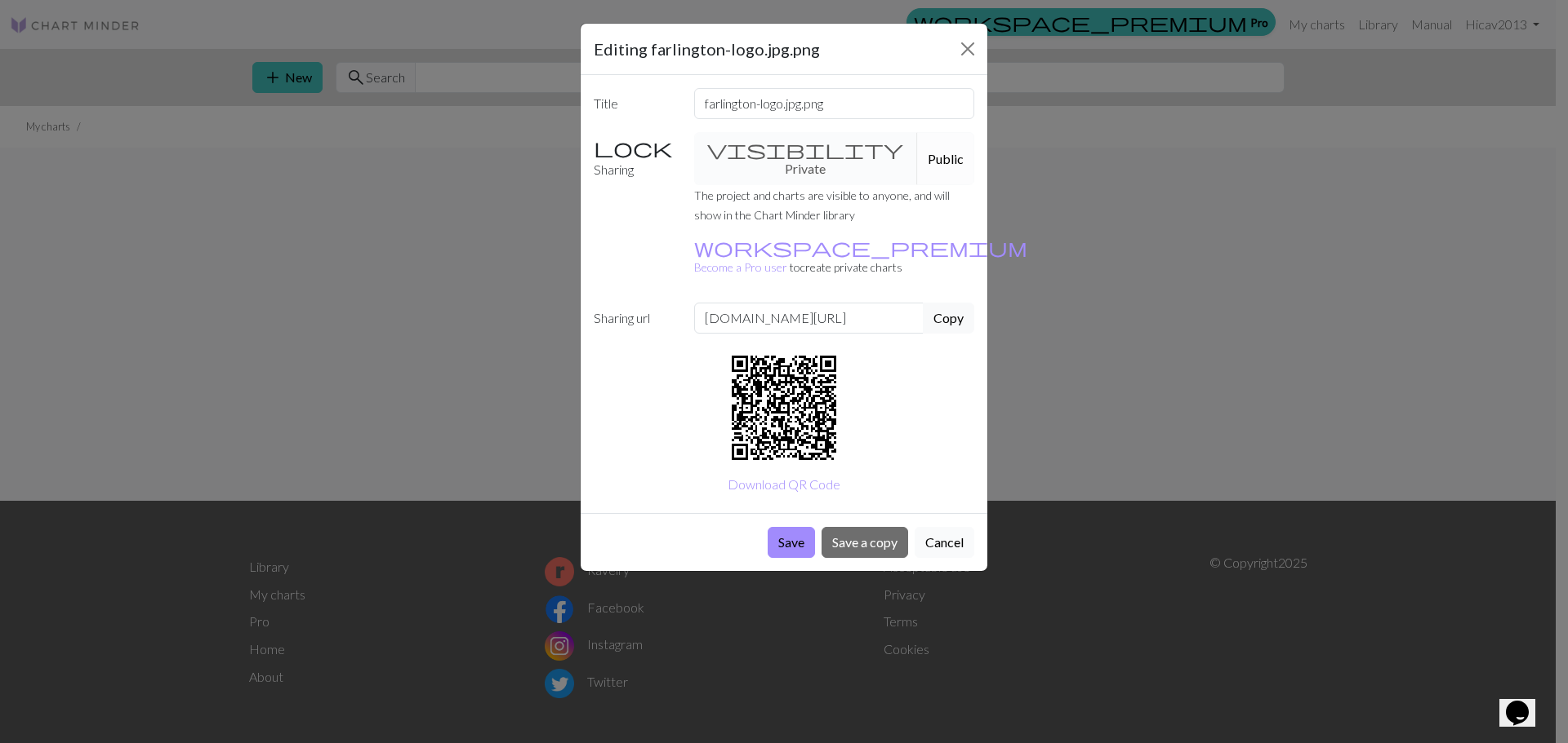
click at [945, 527] on button "Cancel" at bounding box center [945, 542] width 60 height 31
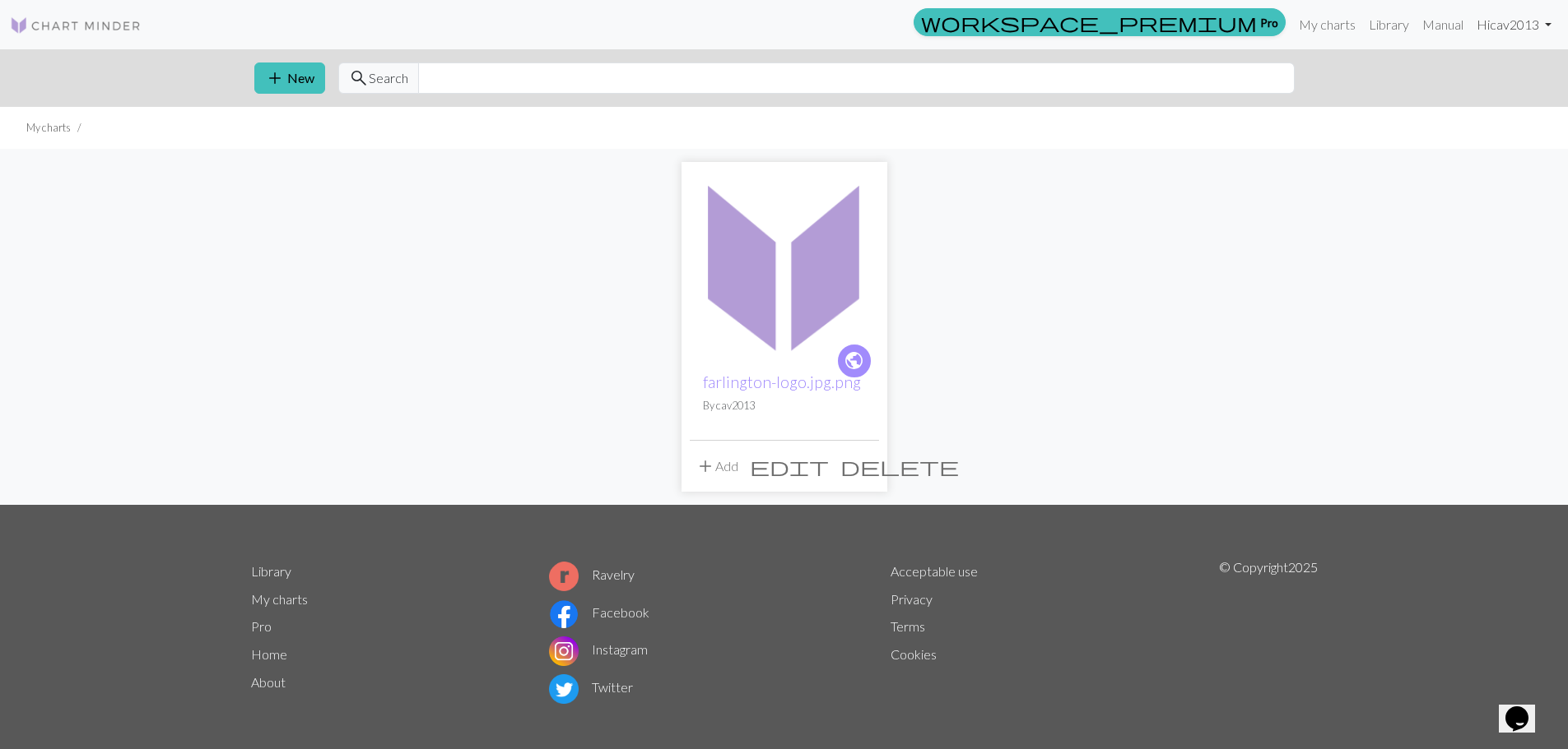
click at [1490, 15] on link "Hi cav2013" at bounding box center [1514, 24] width 88 height 33
click at [1480, 123] on link "Logout" at bounding box center [1464, 123] width 53 height 33
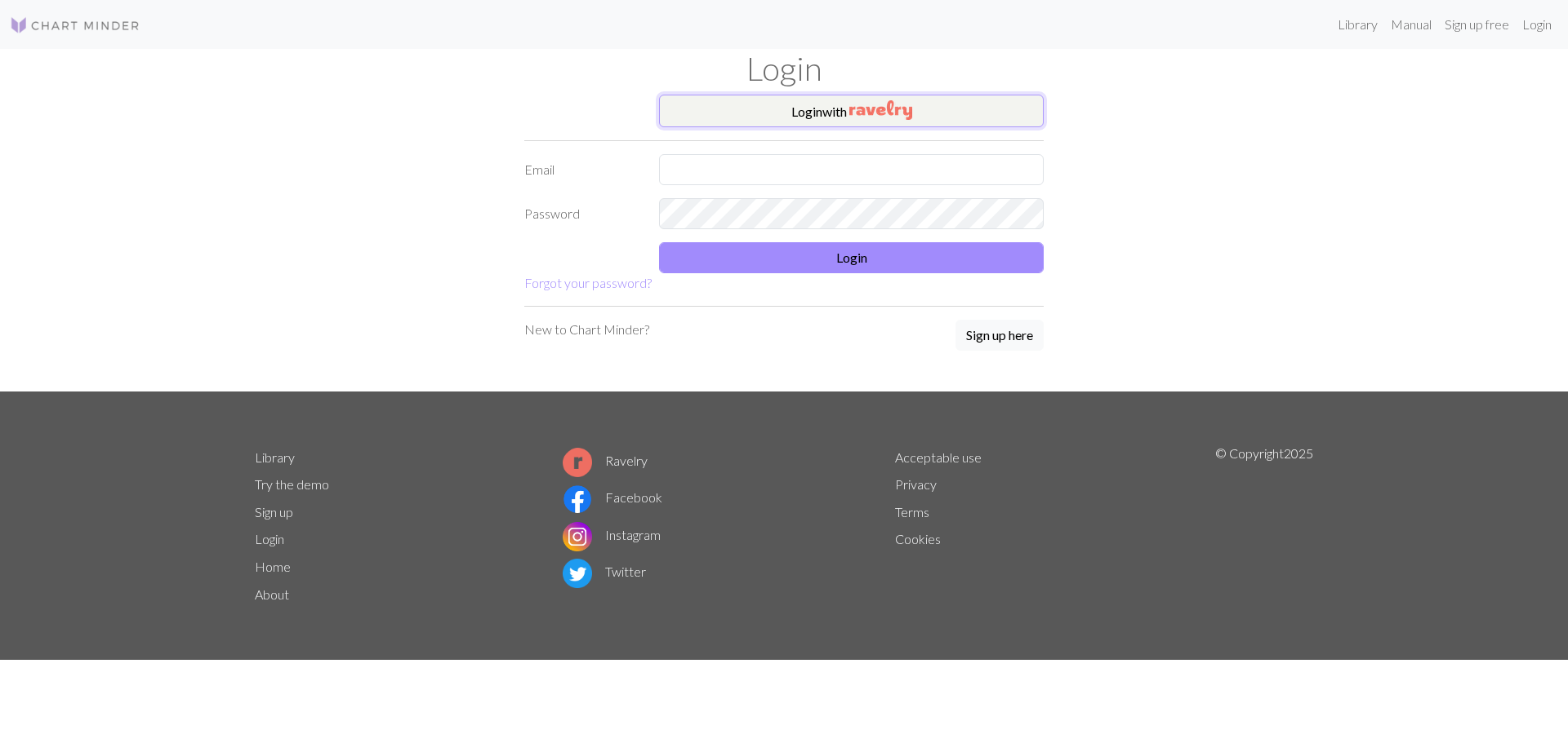
click at [819, 124] on button "Login with" at bounding box center [851, 110] width 385 height 32
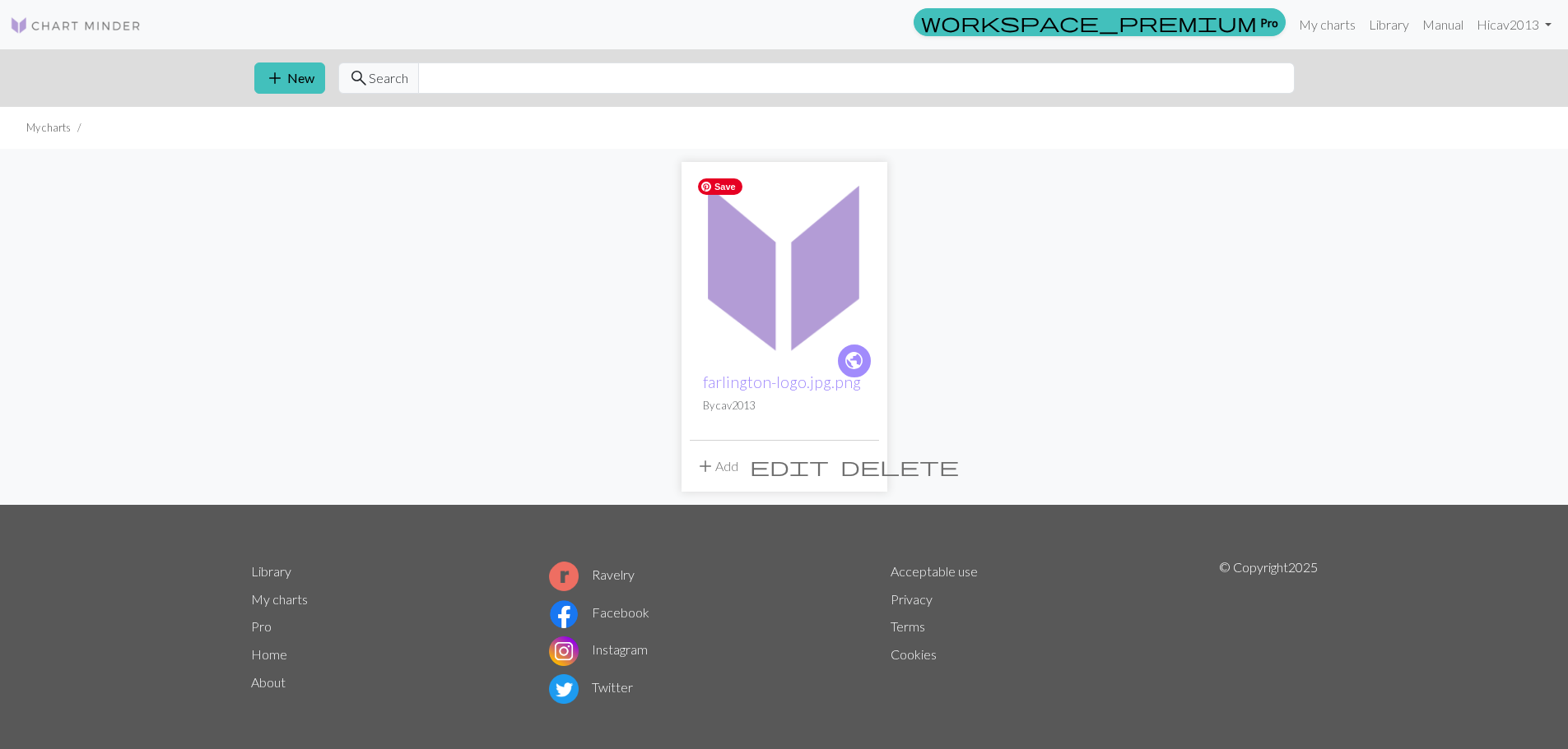
click at [805, 314] on img at bounding box center [784, 264] width 189 height 189
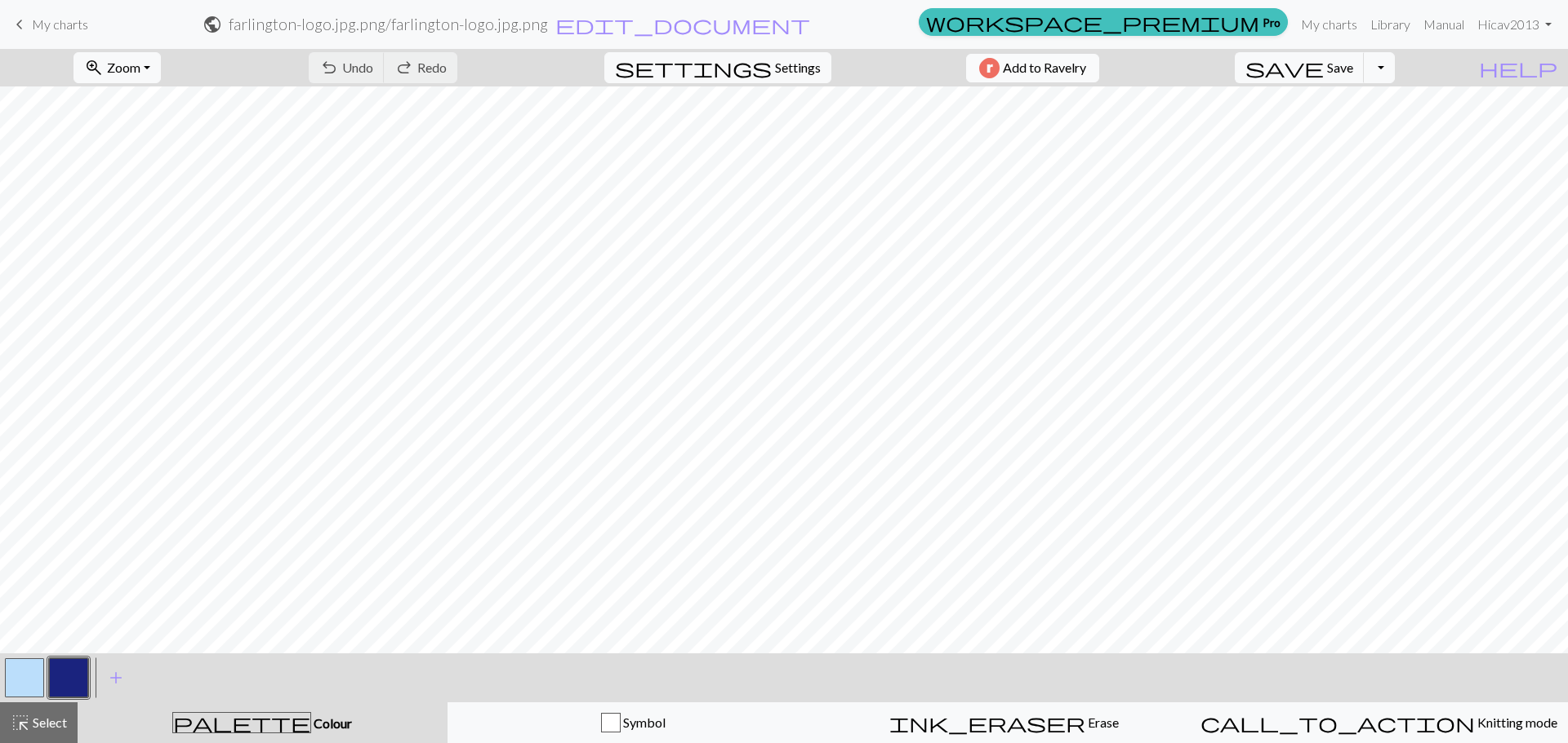
click at [1044, 70] on span "Add to Ravelry" at bounding box center [1044, 68] width 84 height 21
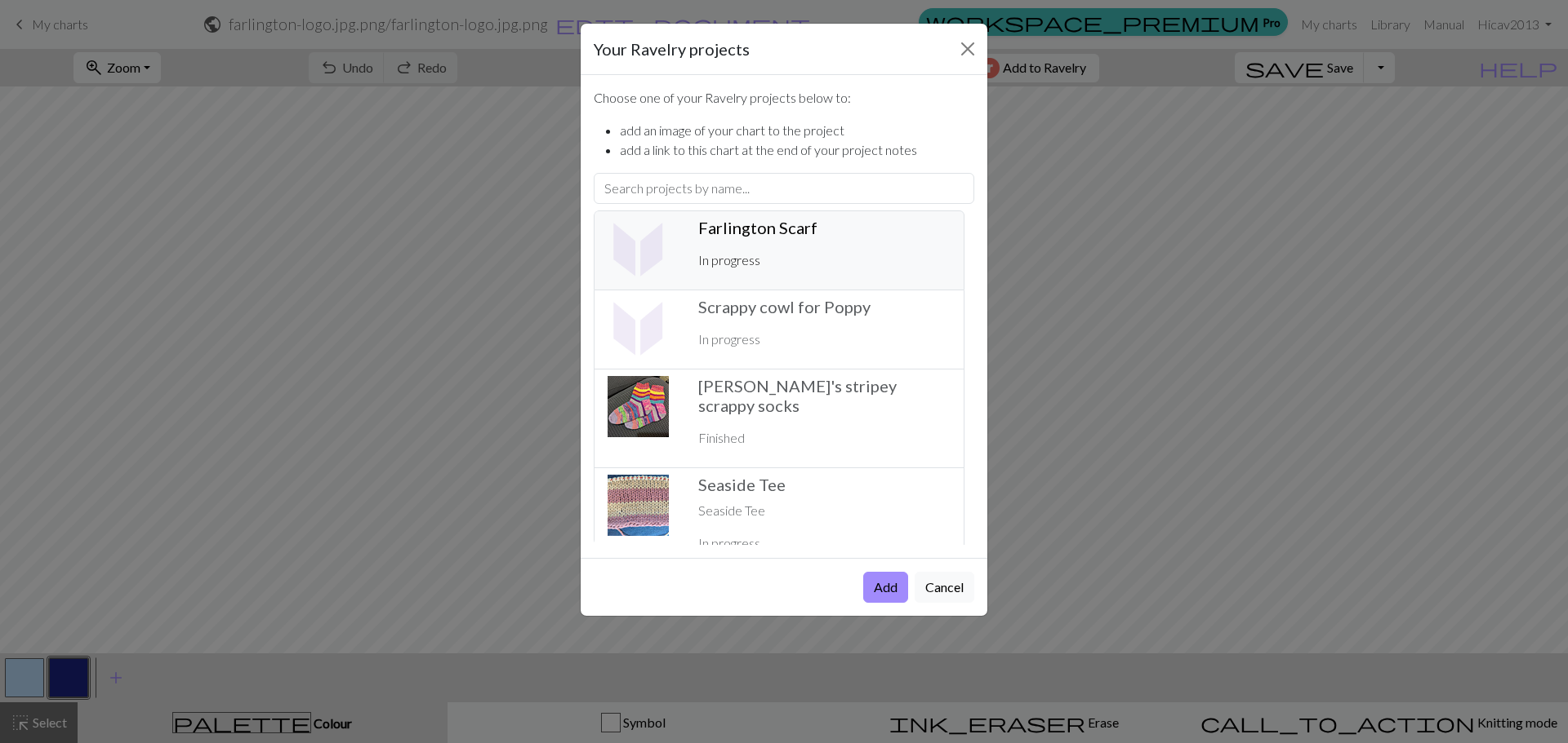
click at [805, 216] on li "Farlington Scarf ️ In progress" at bounding box center [779, 250] width 371 height 80
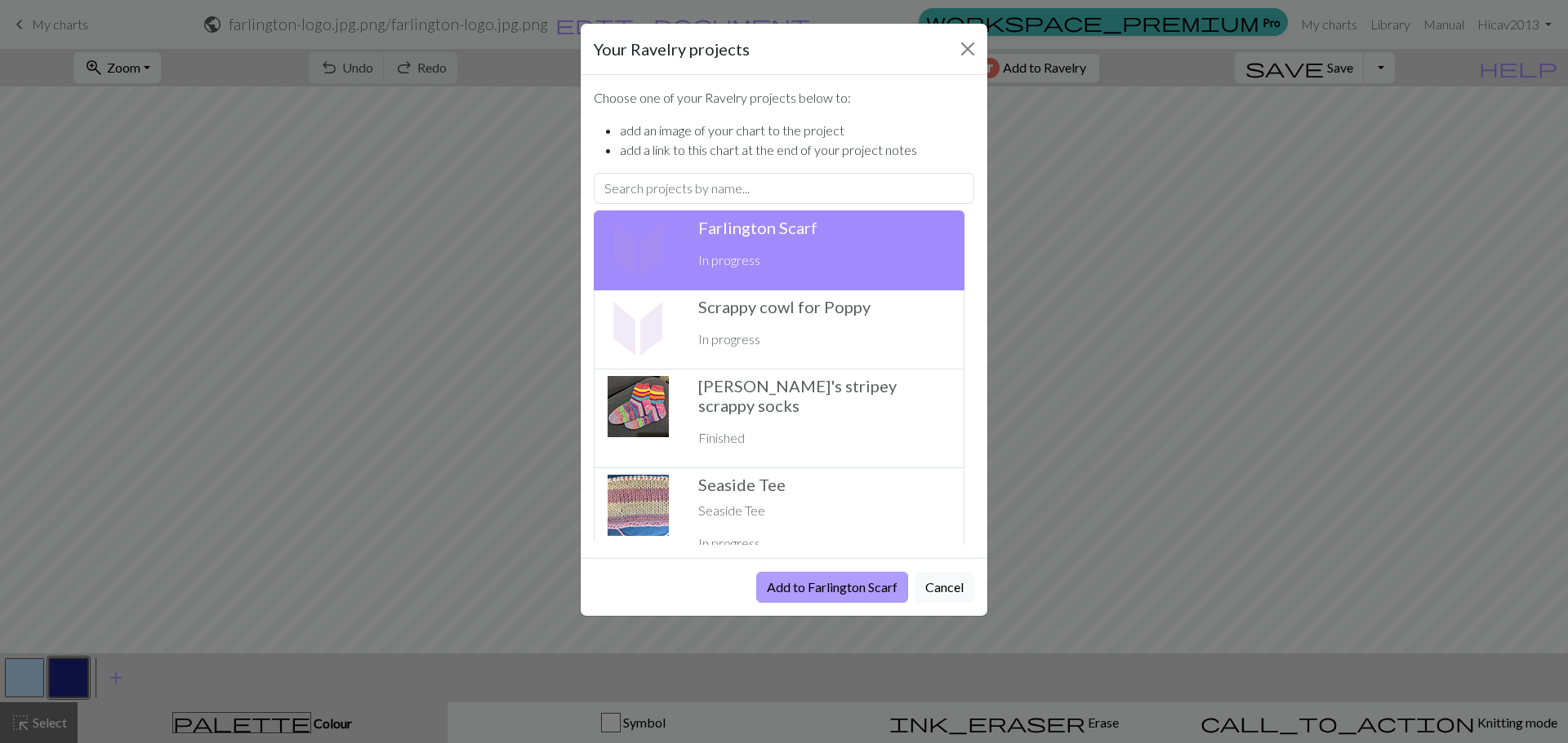
click at [830, 578] on button "Add to Farlington Scarf" at bounding box center [831, 587] width 152 height 31
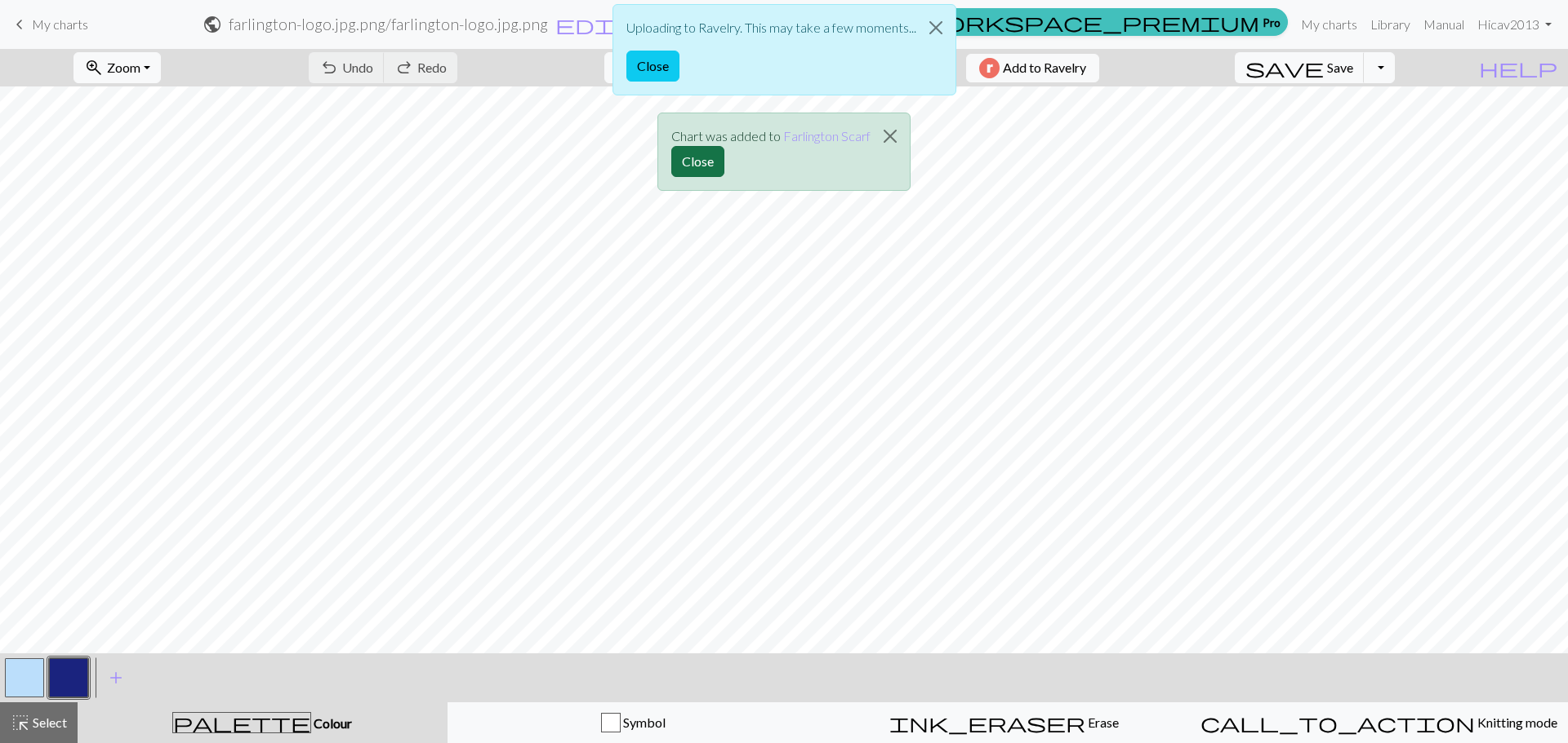
click at [693, 152] on button "Close" at bounding box center [698, 161] width 53 height 31
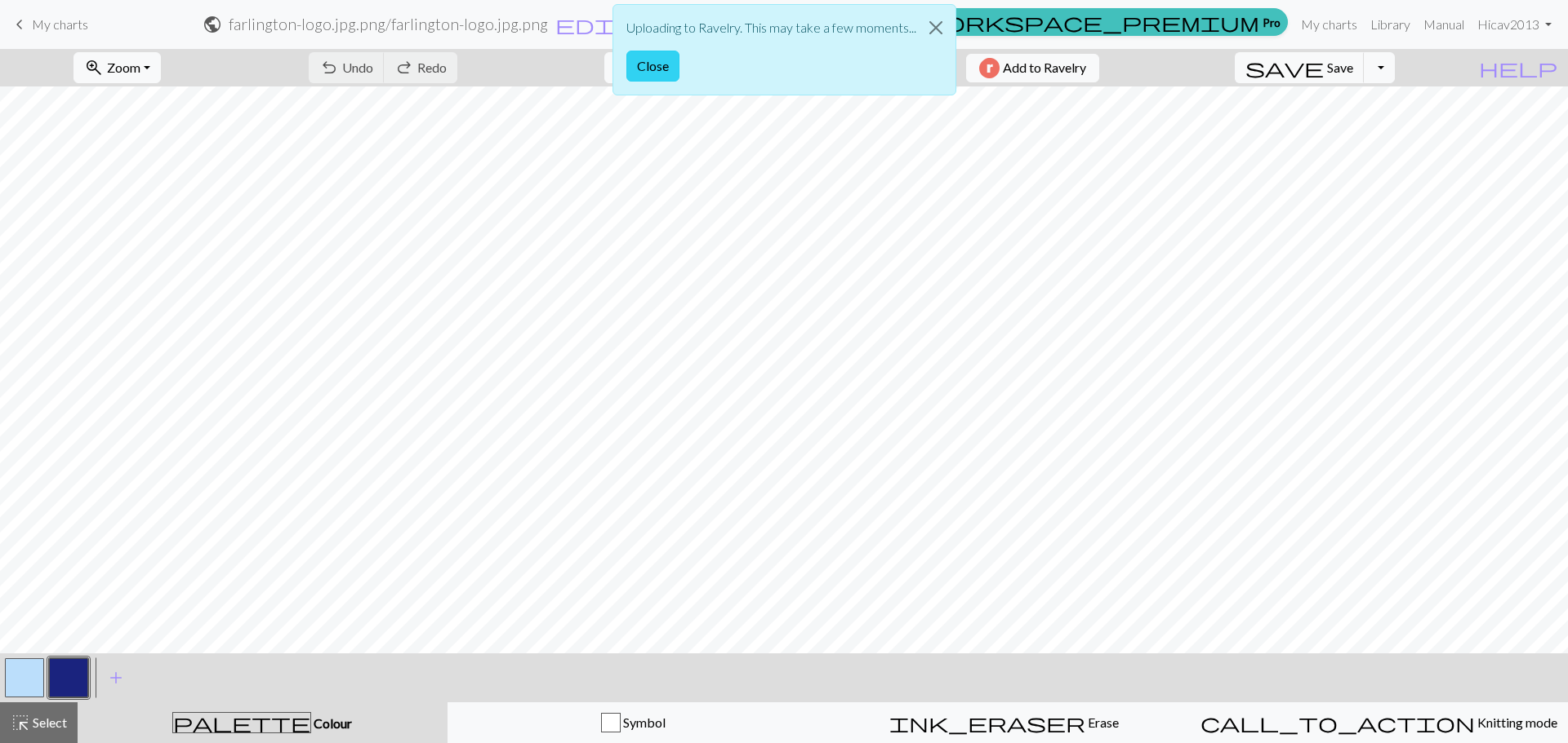
click at [673, 65] on button "Close" at bounding box center [652, 65] width 53 height 31
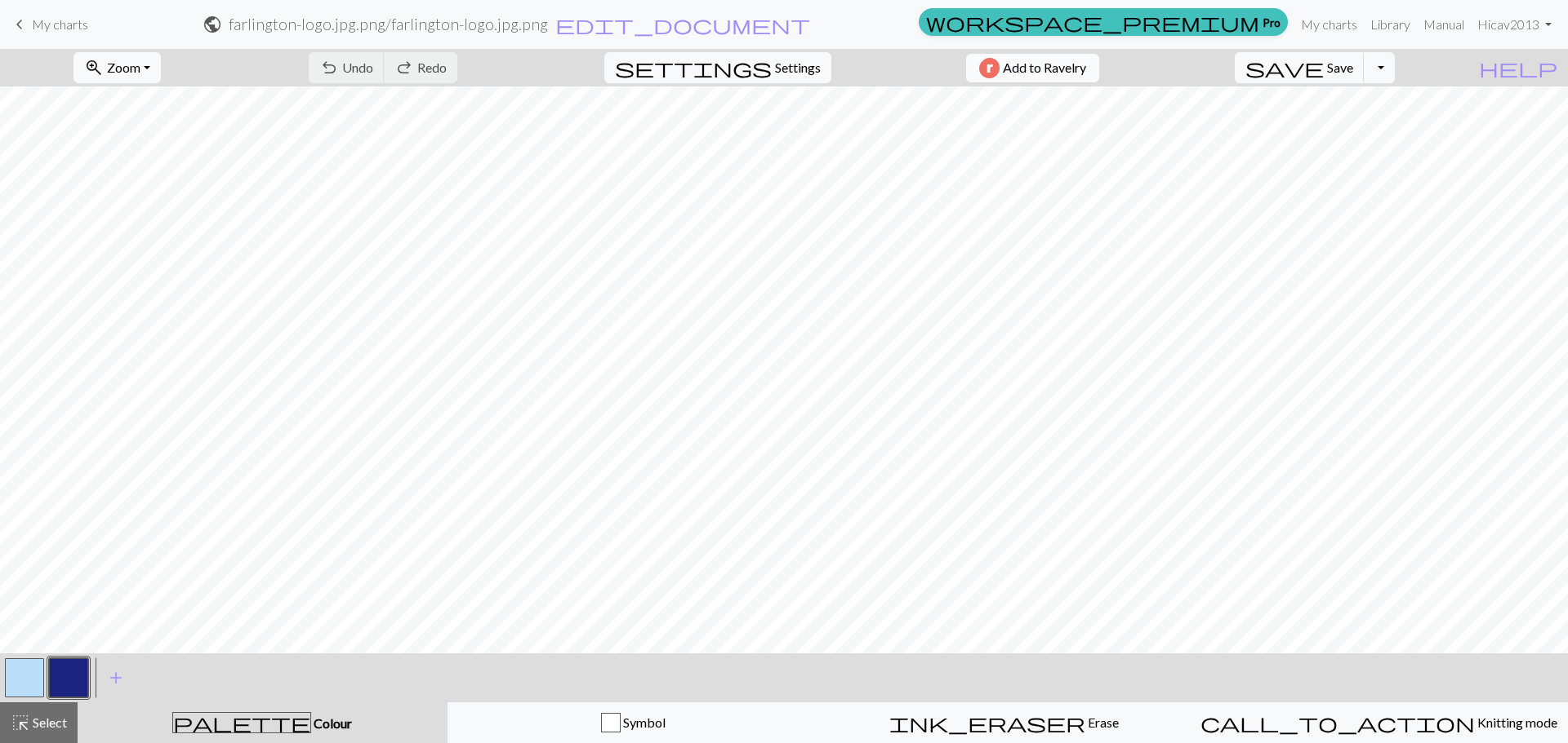
click at [1074, 63] on span "Add to Ravelry" at bounding box center [1044, 68] width 84 height 21
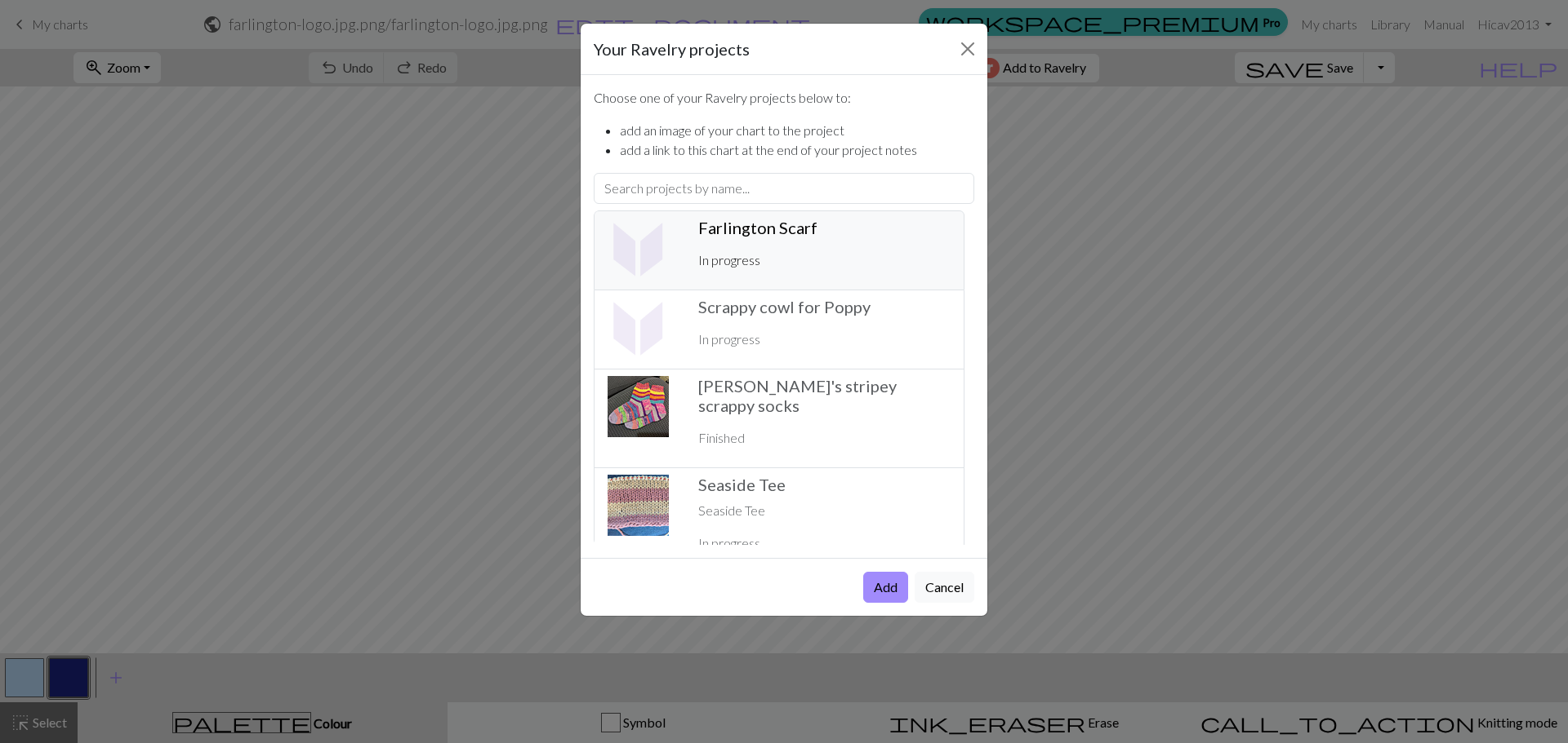
click at [841, 247] on div "Farlington Scarf ️ In progress" at bounding box center [824, 250] width 272 height 65
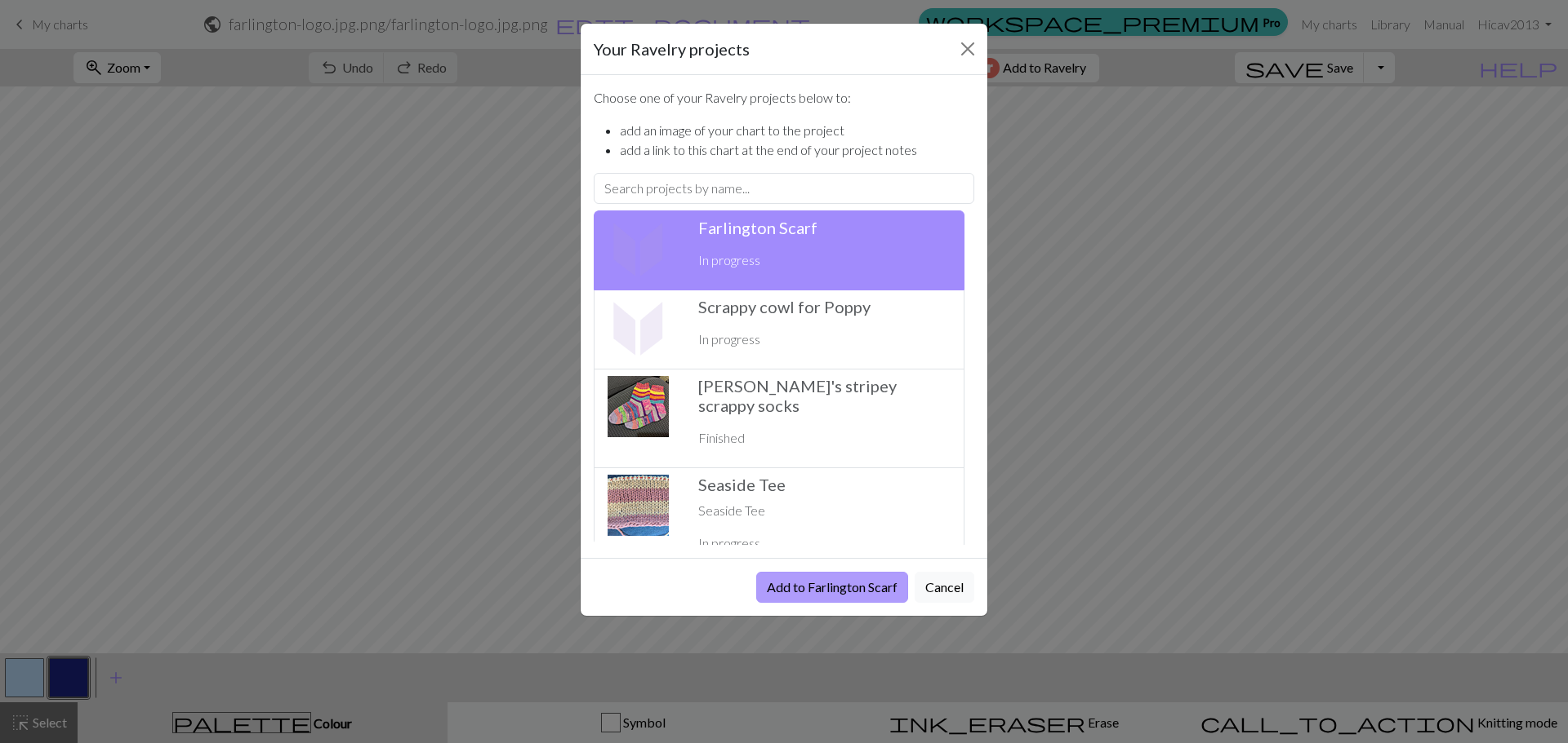
click at [819, 593] on button "Add to Farlington Scarf" at bounding box center [831, 587] width 152 height 31
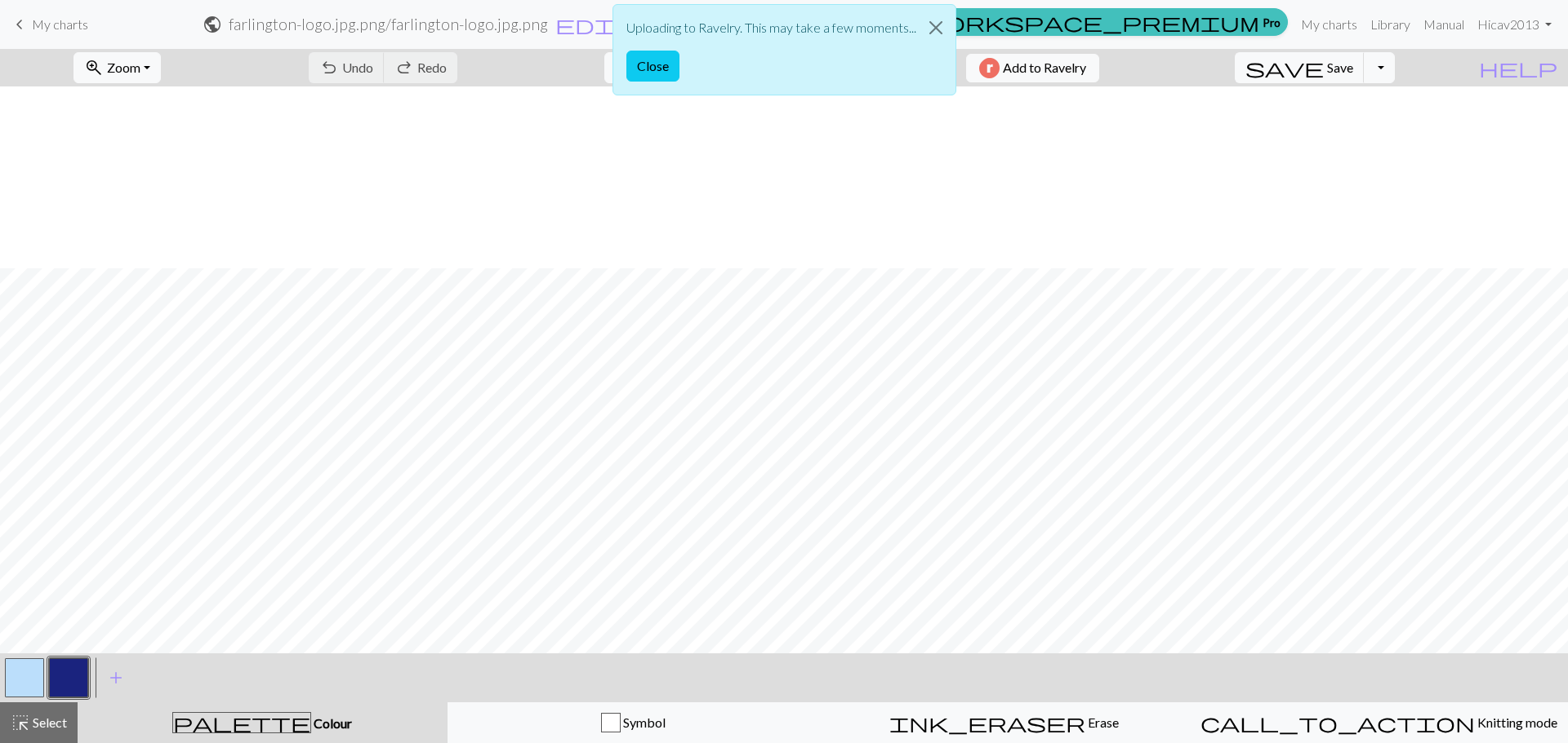
scroll to position [182, 0]
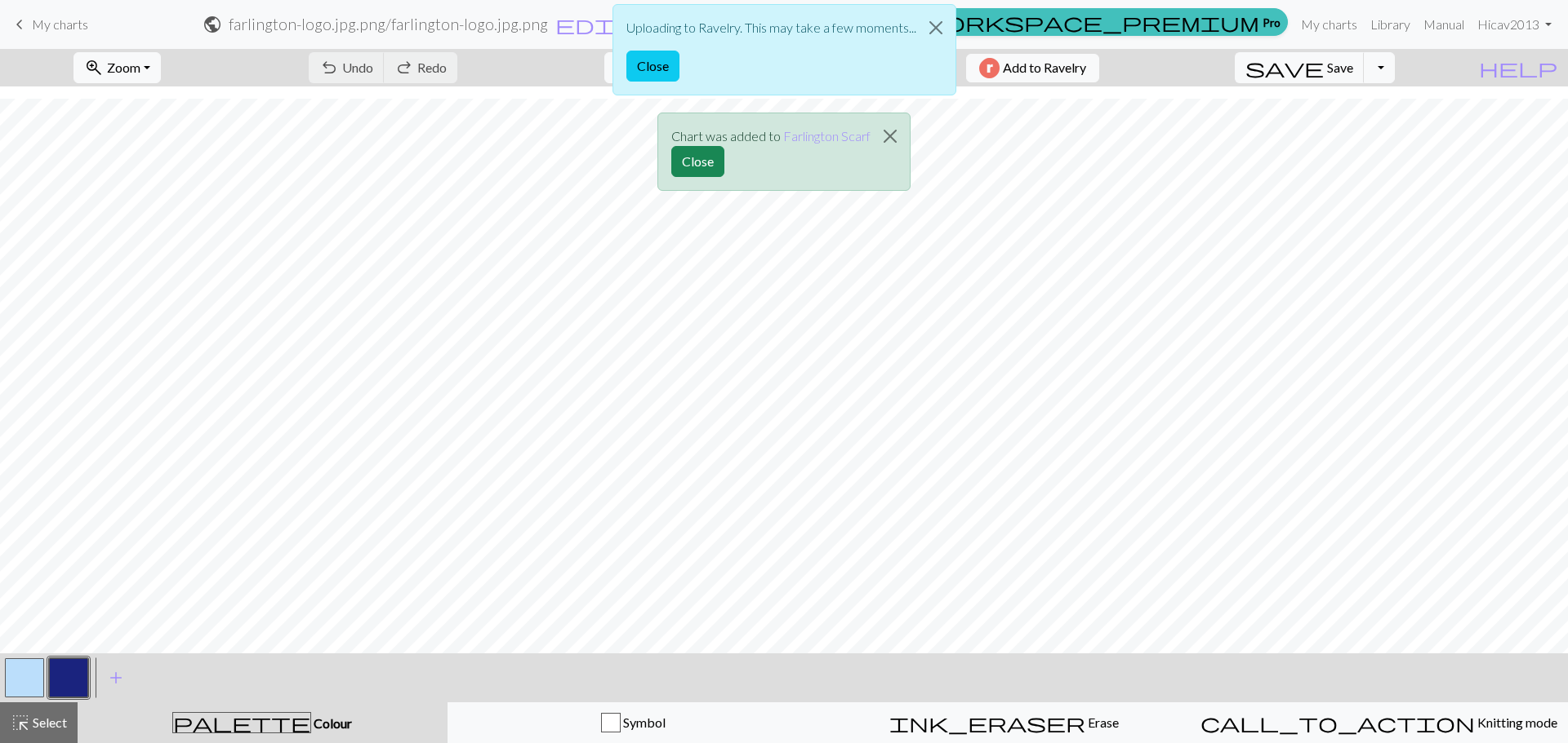
click at [169, 60] on div "Uploading to Ravelry. This may take a few moments... Close Chart was added to […" at bounding box center [784, 102] width 1568 height 204
click at [172, 66] on div "Uploading to Ravelry. This may take a few moments... Close Chart was added to […" at bounding box center [784, 102] width 1568 height 204
click at [702, 161] on button "Close" at bounding box center [698, 161] width 53 height 31
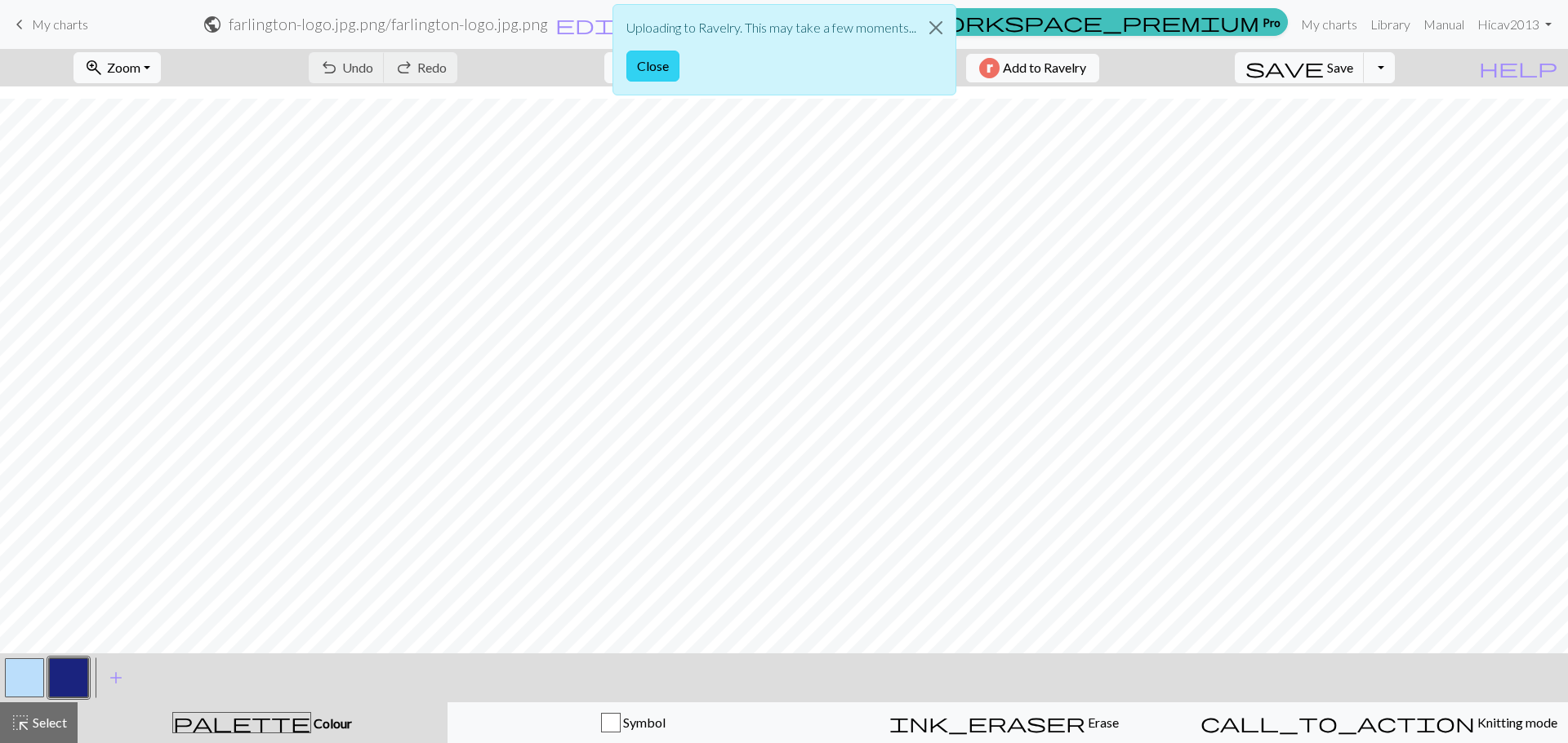
click at [658, 67] on button "Close" at bounding box center [652, 65] width 53 height 31
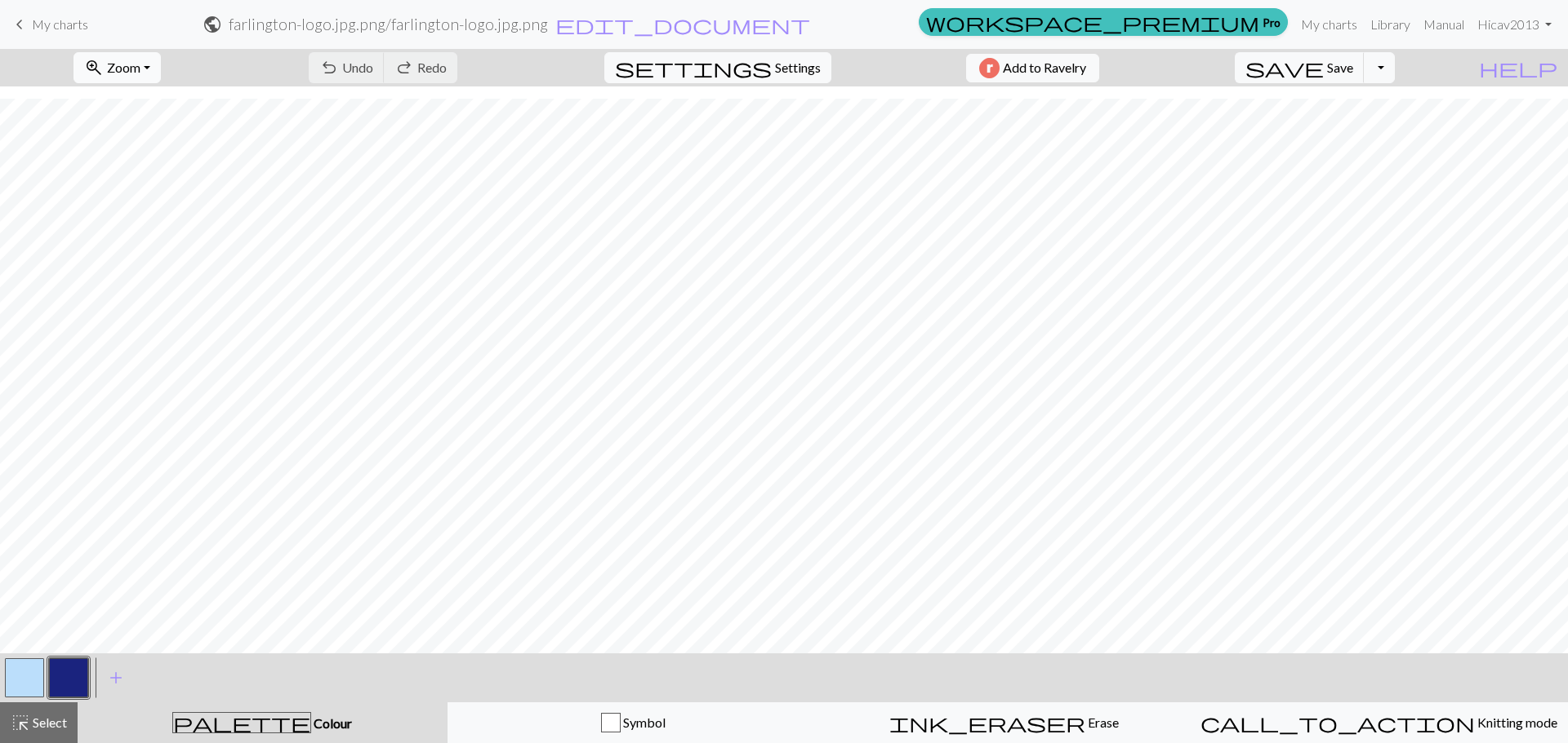
click at [141, 74] on span "Zoom" at bounding box center [123, 67] width 33 height 16
click at [149, 162] on button "Fit height" at bounding box center [139, 156] width 129 height 26
